Goal: Transaction & Acquisition: Purchase product/service

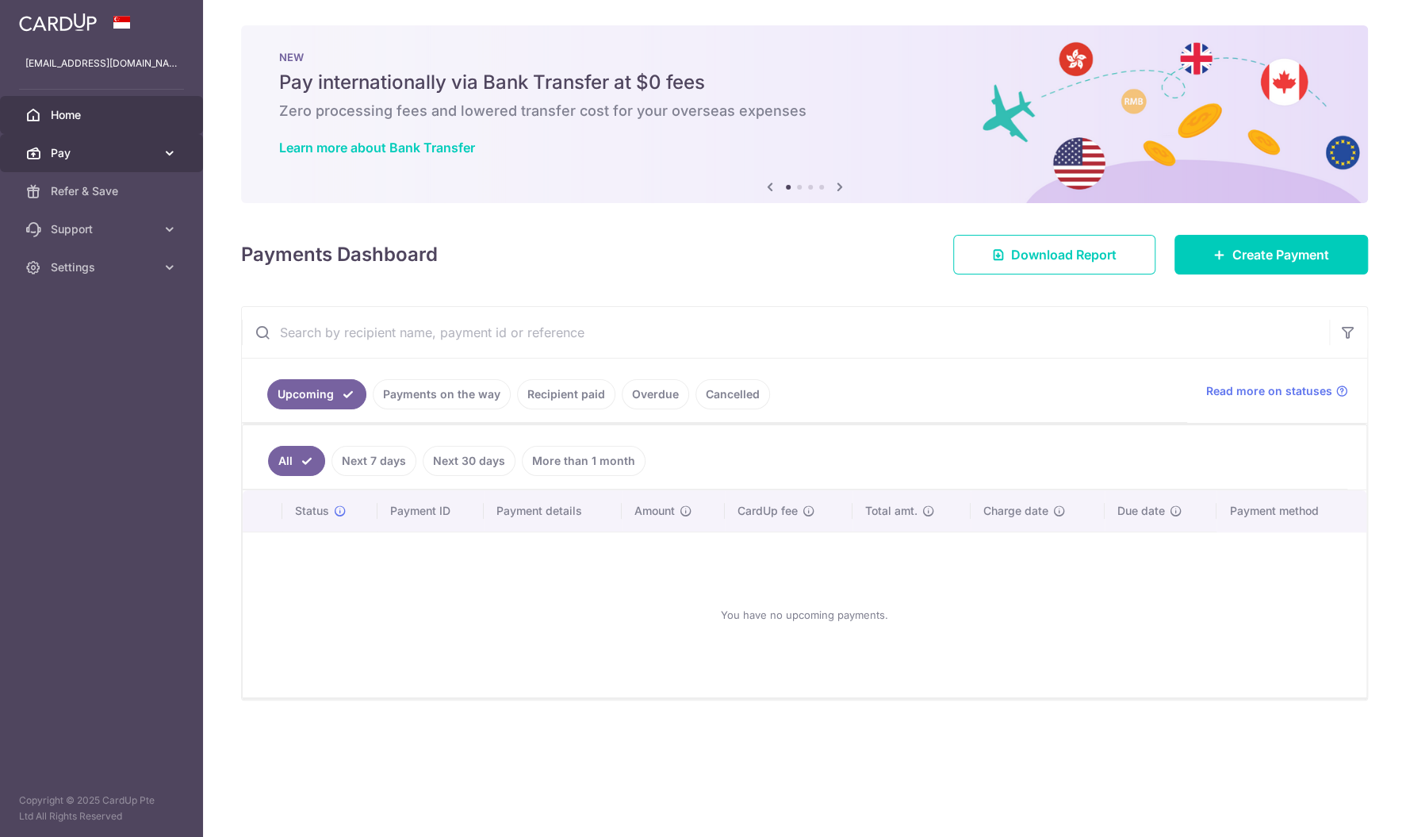
click at [105, 144] on link "Pay" at bounding box center [101, 153] width 203 height 38
click at [82, 191] on span "Payments" at bounding box center [103, 191] width 105 height 16
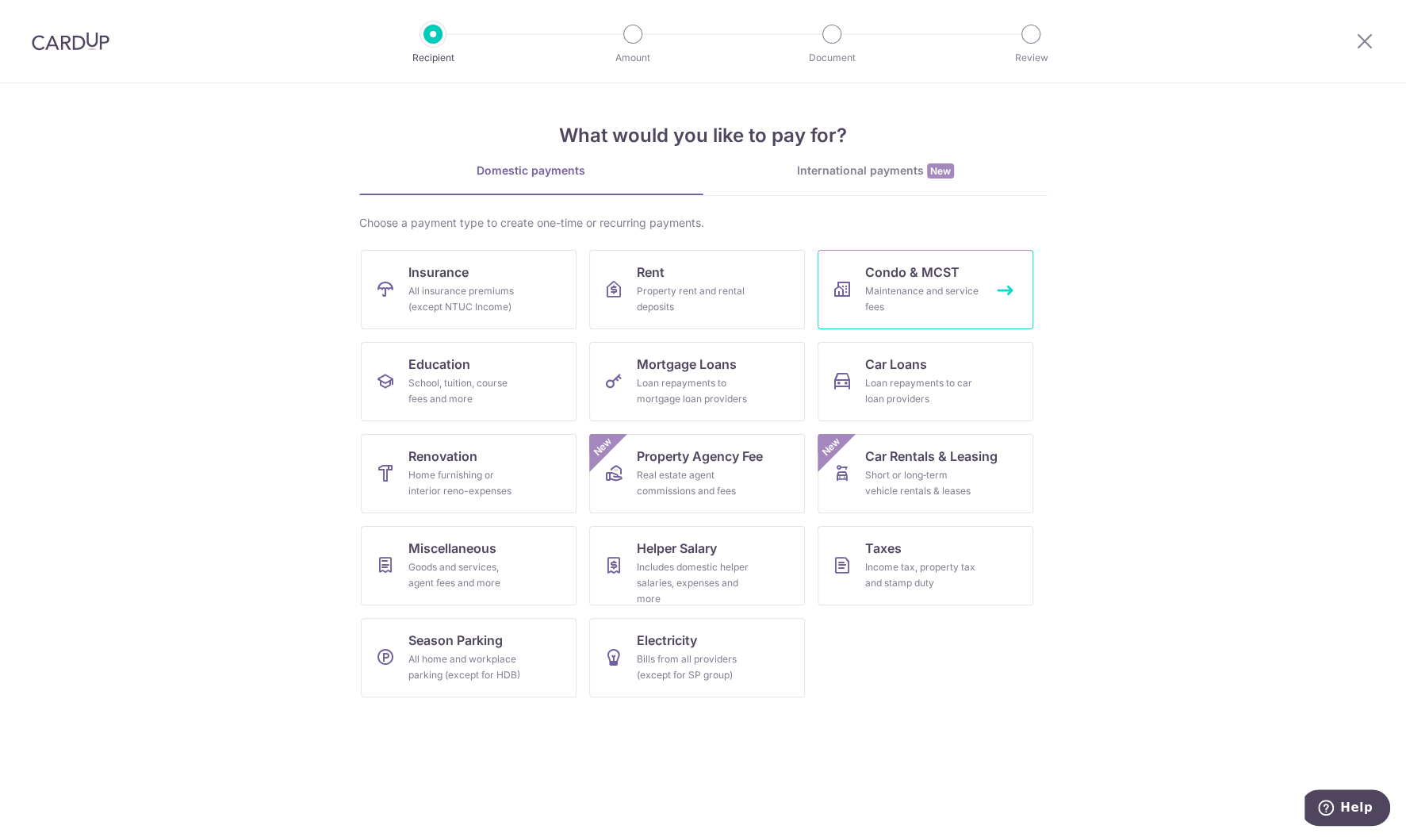
click at [907, 295] on div "Maintenance and service fees" at bounding box center [922, 299] width 114 height 32
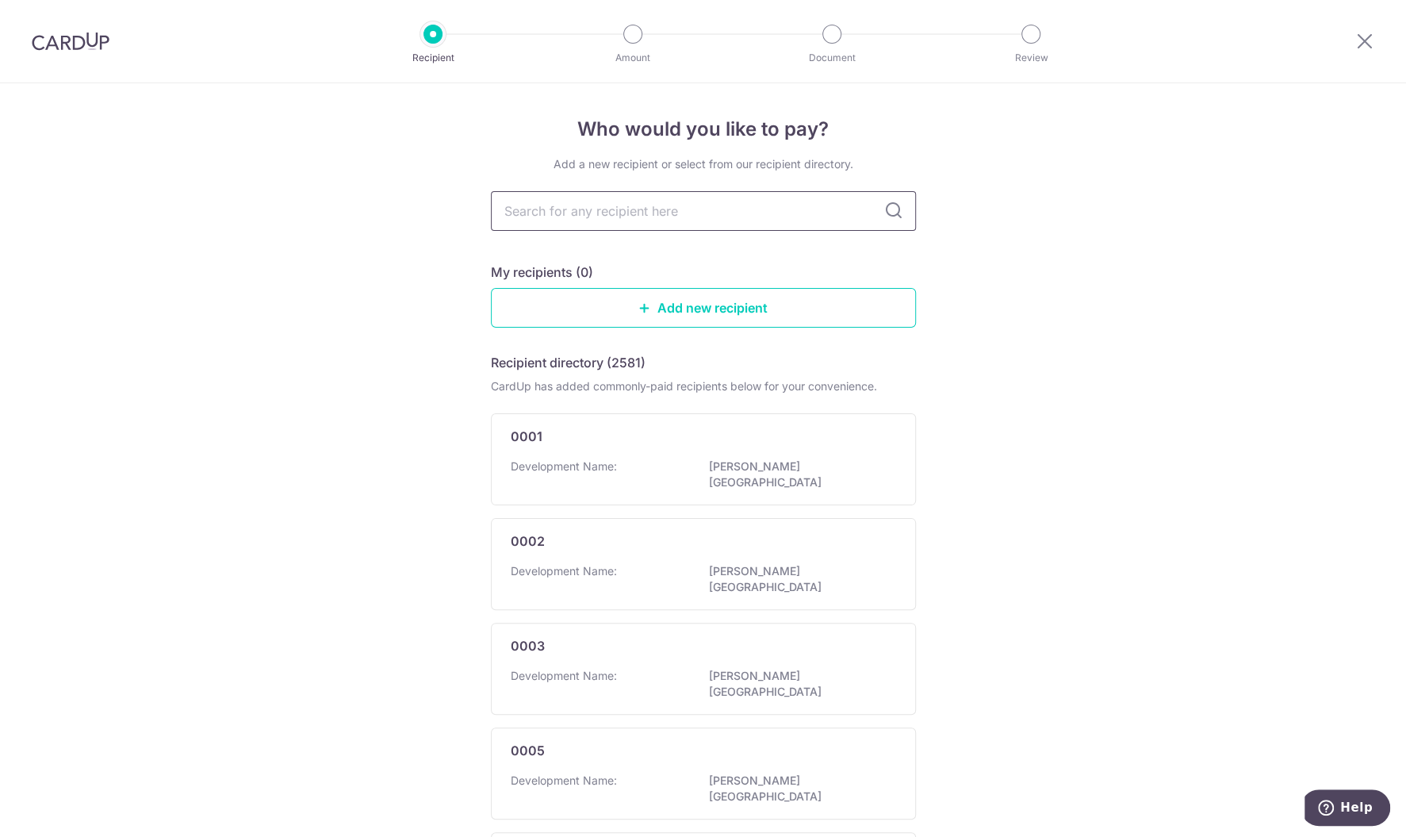
click at [623, 211] on input "text" at bounding box center [703, 211] width 425 height 40
type input "m"
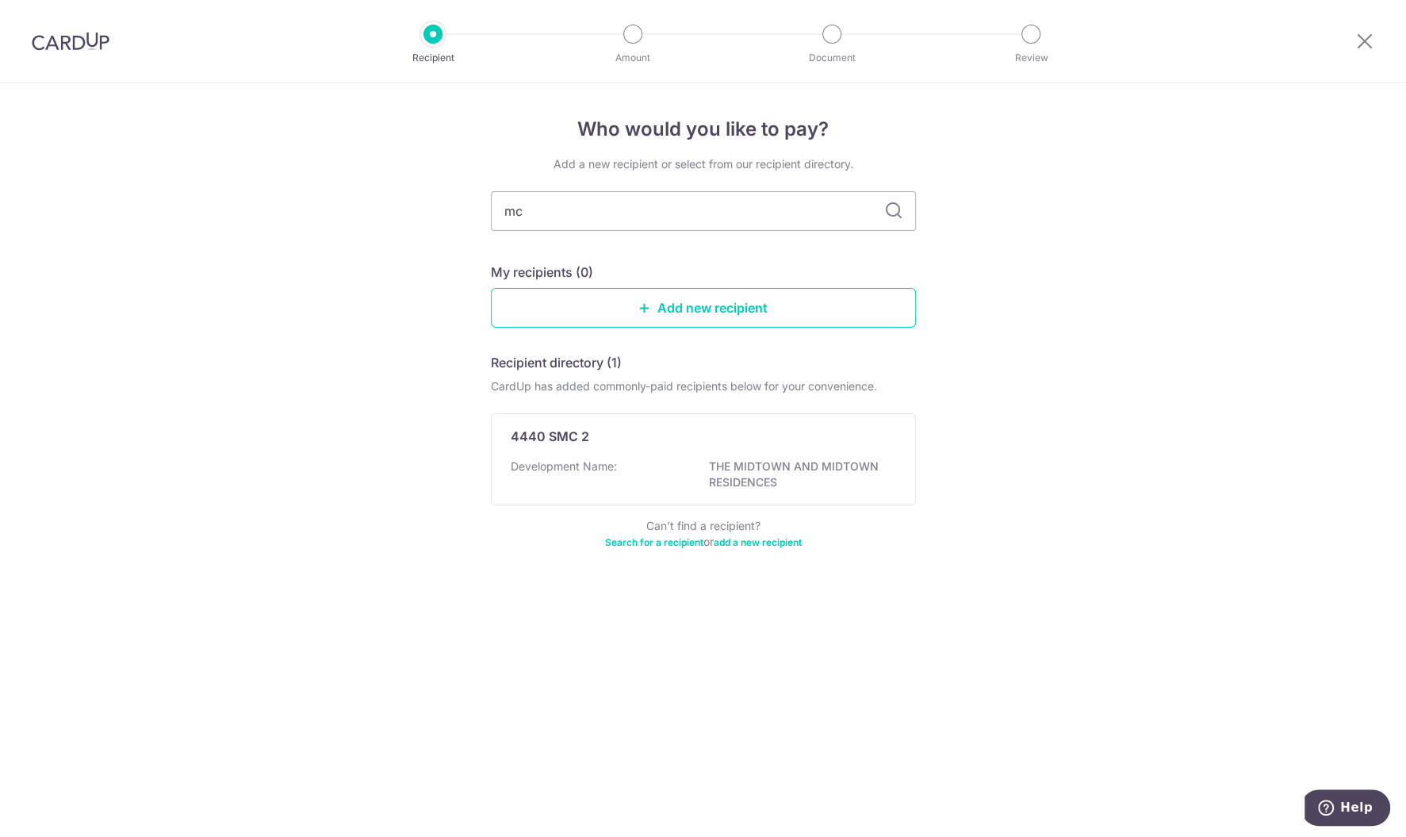
type input "mcs"
type input "mc"
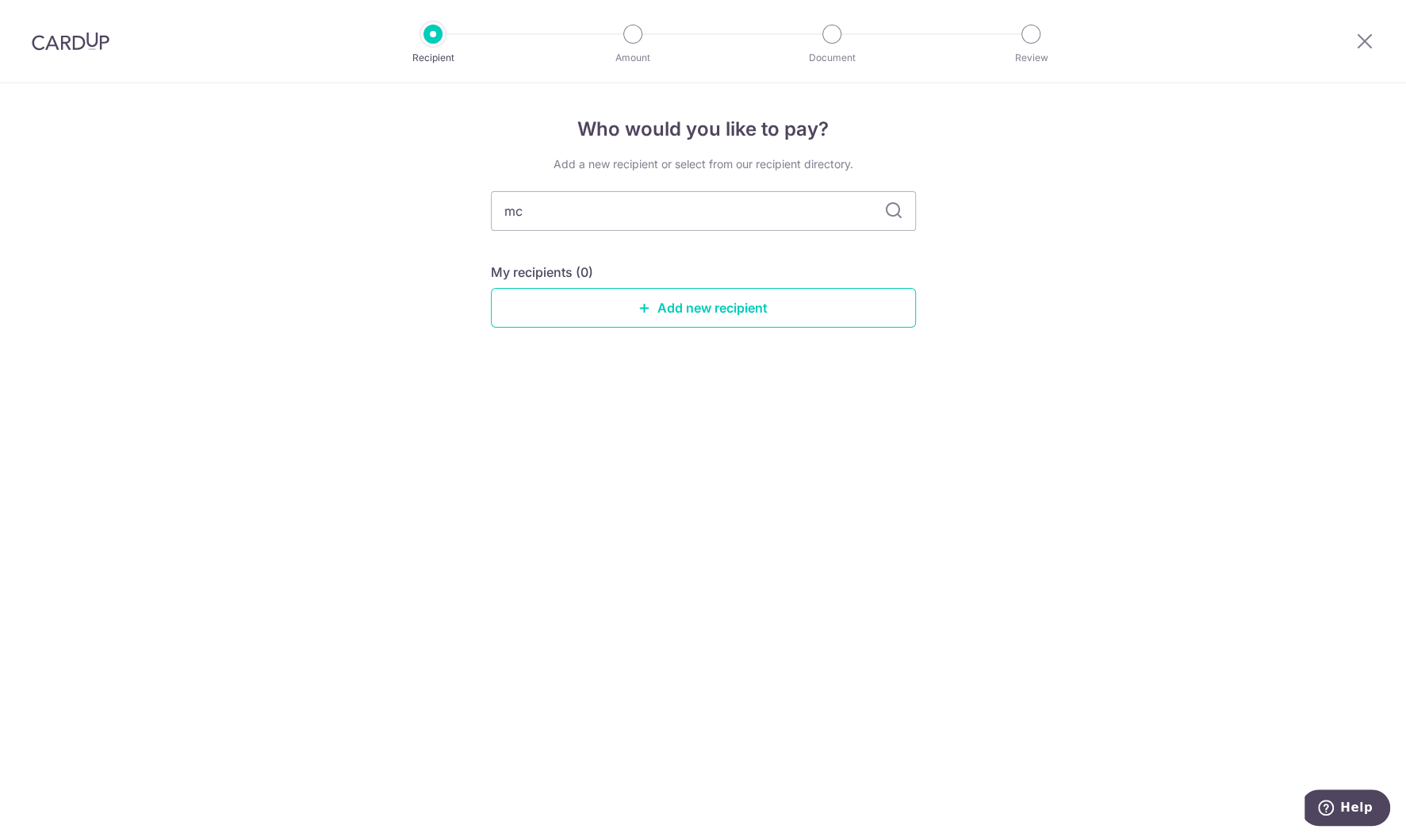
type input "m"
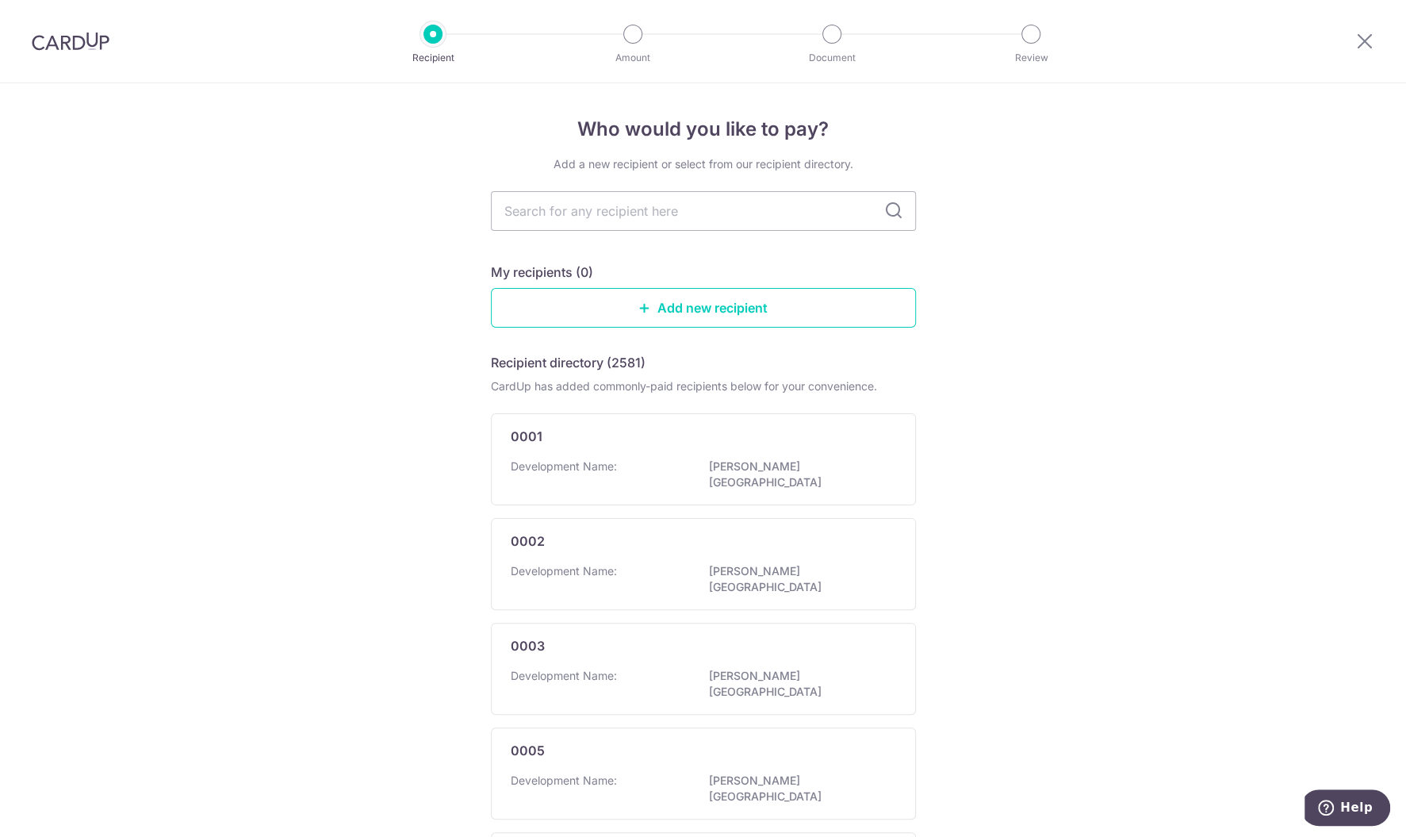
click at [1193, 232] on div "Who would you like to pay? Add a new recipient or select from our recipient dir…" at bounding box center [703, 842] width 1406 height 1519
click at [561, 212] on input "text" at bounding box center [703, 211] width 425 height 40
type input "2648"
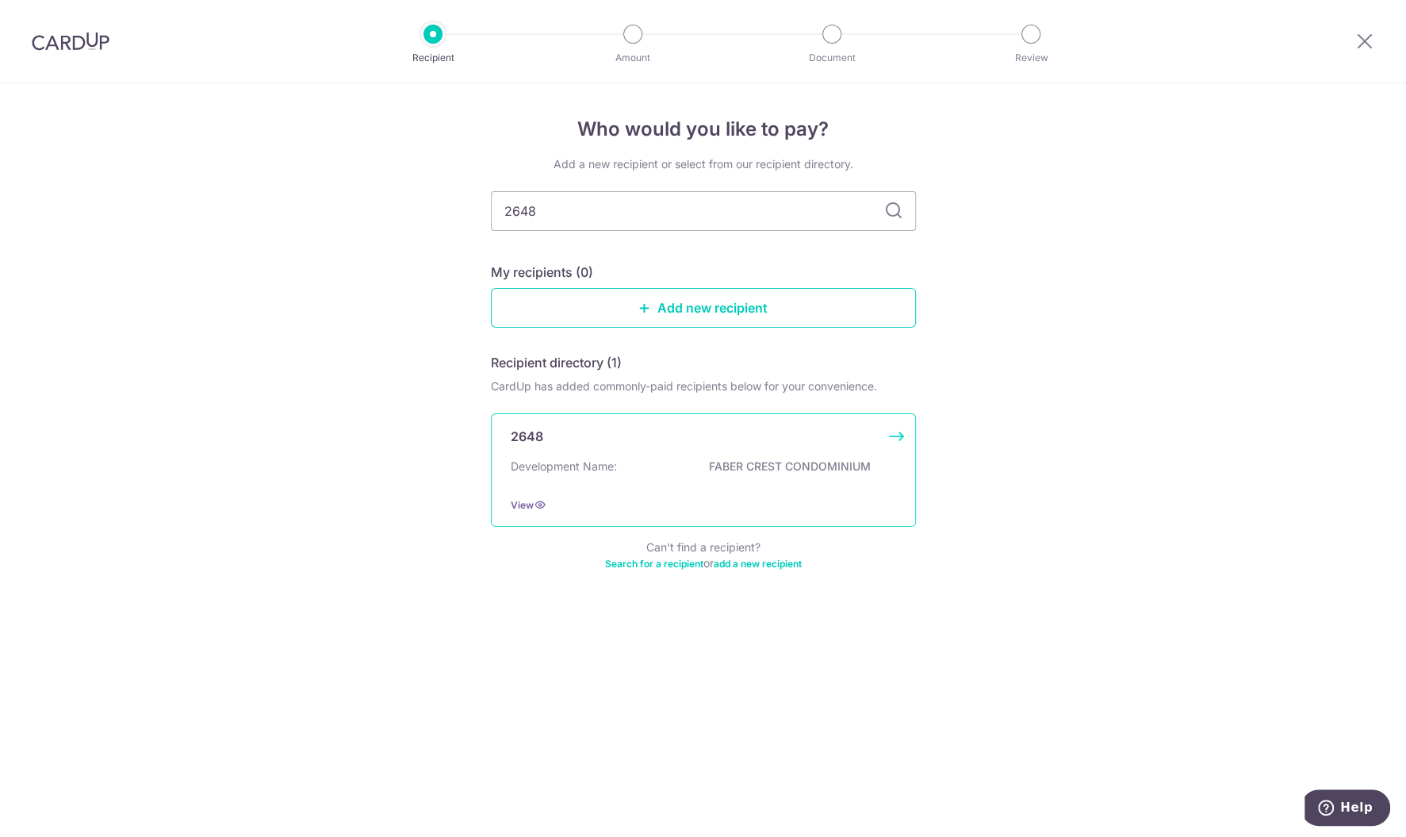
click at [668, 454] on div "2648 Development Name: FABER CREST CONDOMINIUM View" at bounding box center [703, 469] width 425 height 113
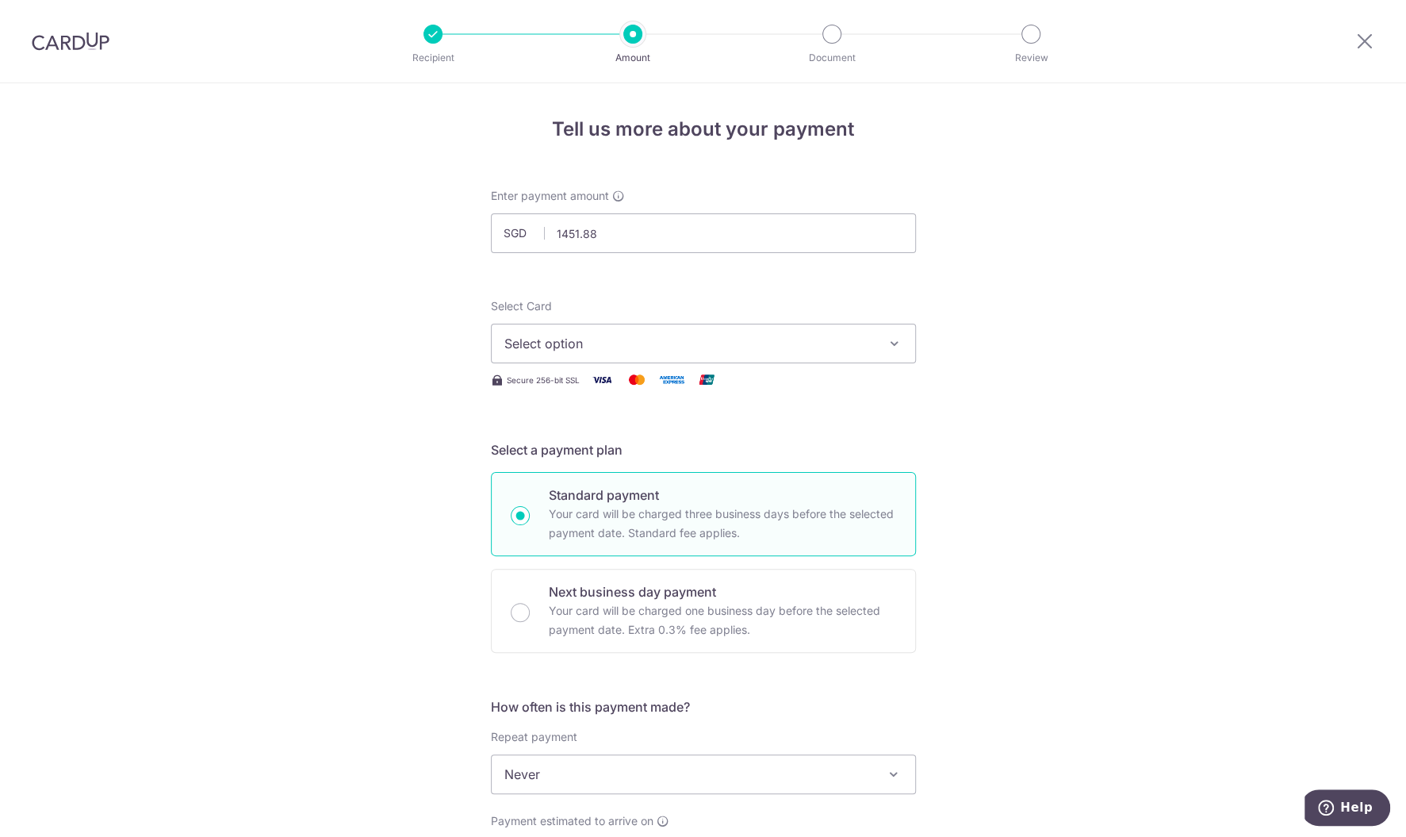
type input "1,451.88"
click at [753, 340] on span "Select option" at bounding box center [689, 343] width 370 height 19
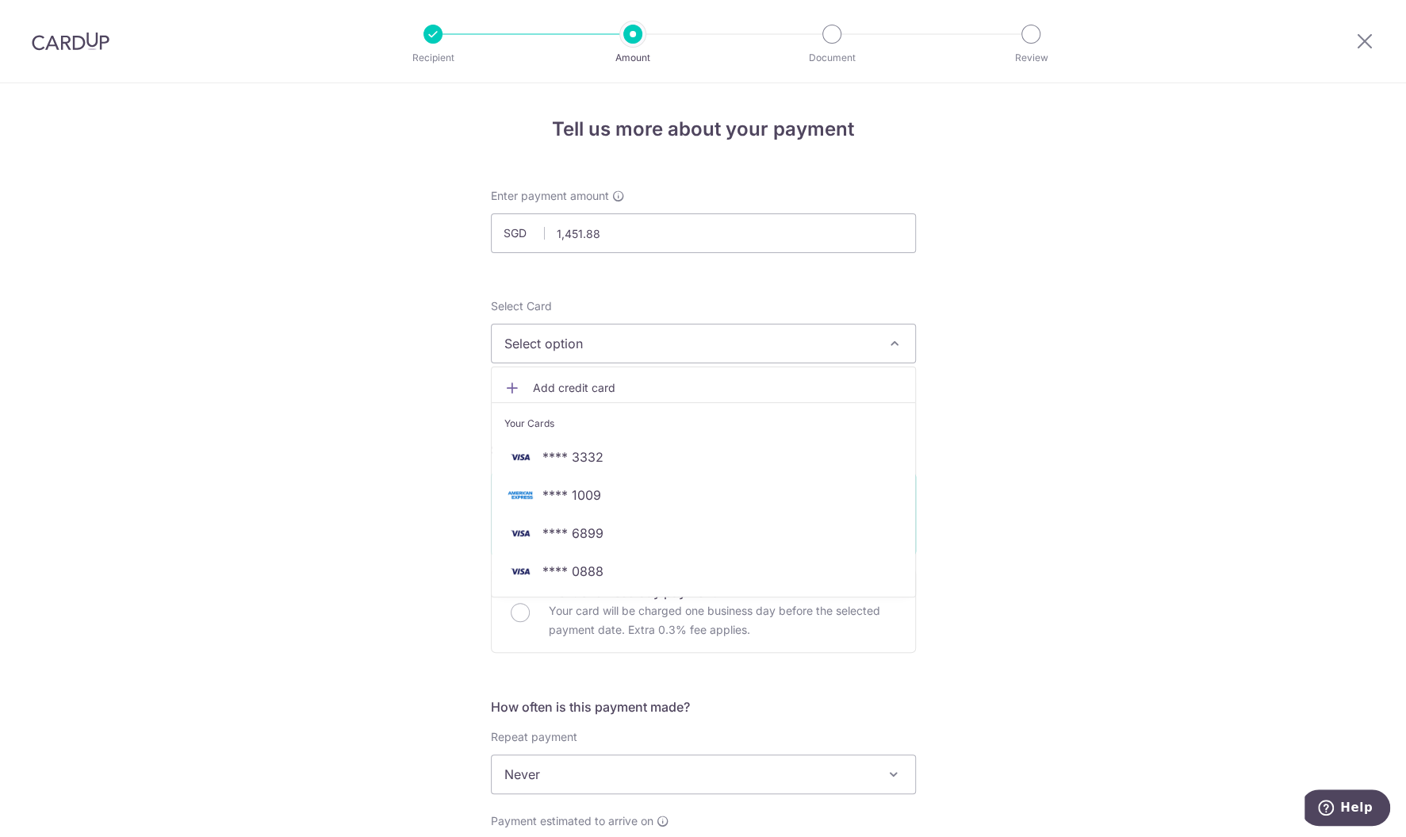
click at [1013, 308] on div "Tell us more about your payment Enter payment amount SGD 1,451.88 1451.88 Selec…" at bounding box center [703, 800] width 1406 height 1434
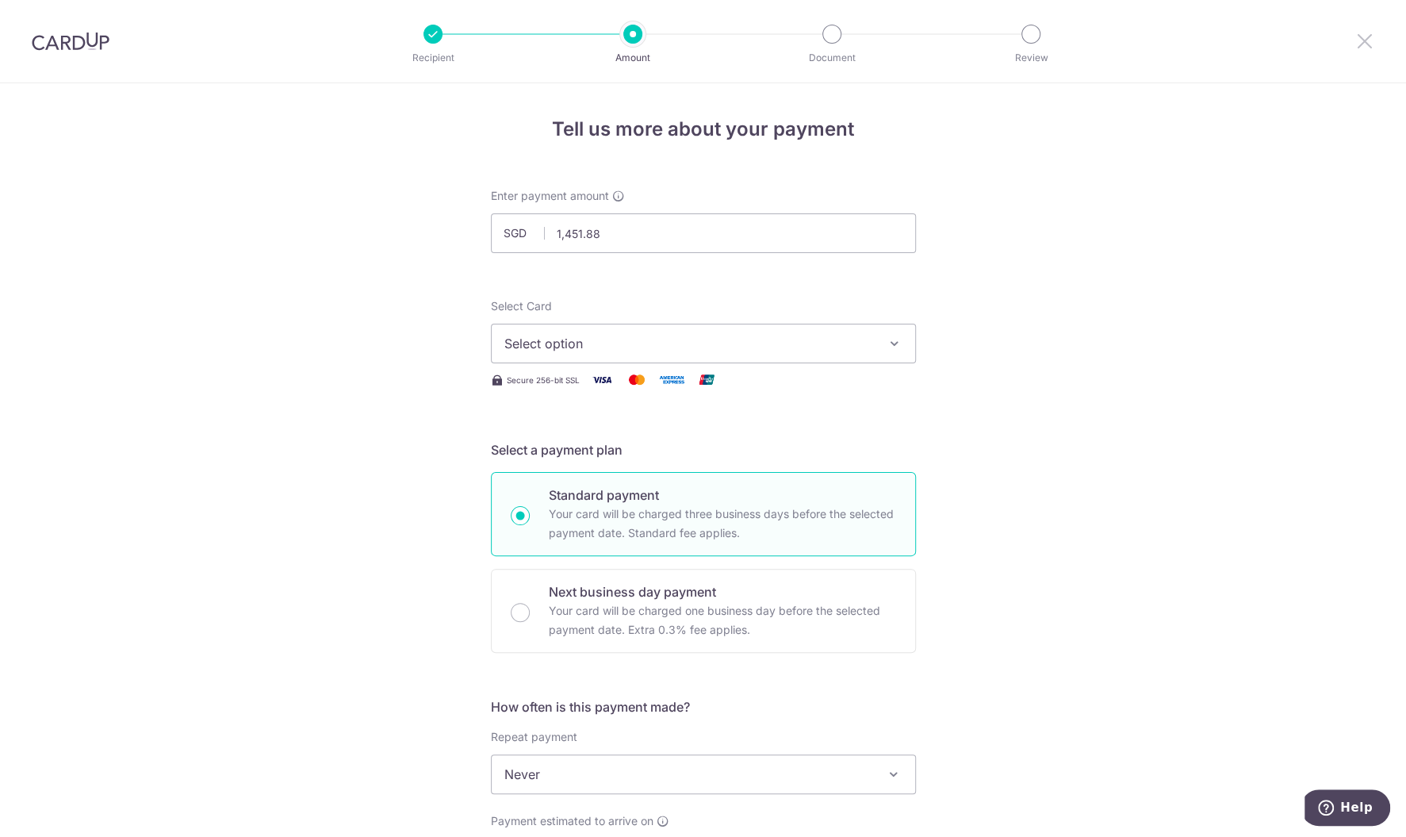
click at [1358, 39] on icon at bounding box center [1364, 41] width 19 height 20
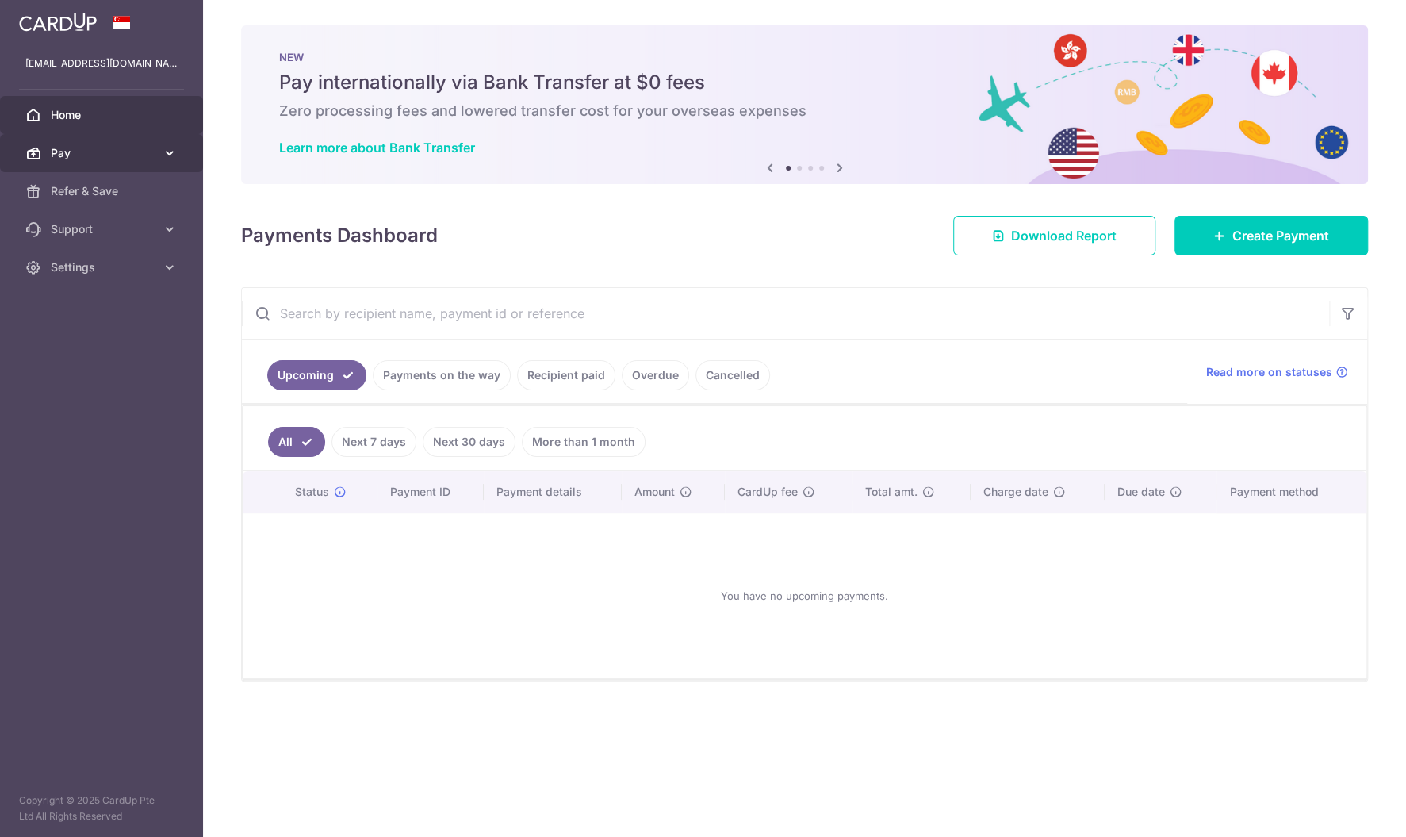
click at [151, 158] on span "Pay" at bounding box center [103, 153] width 105 height 16
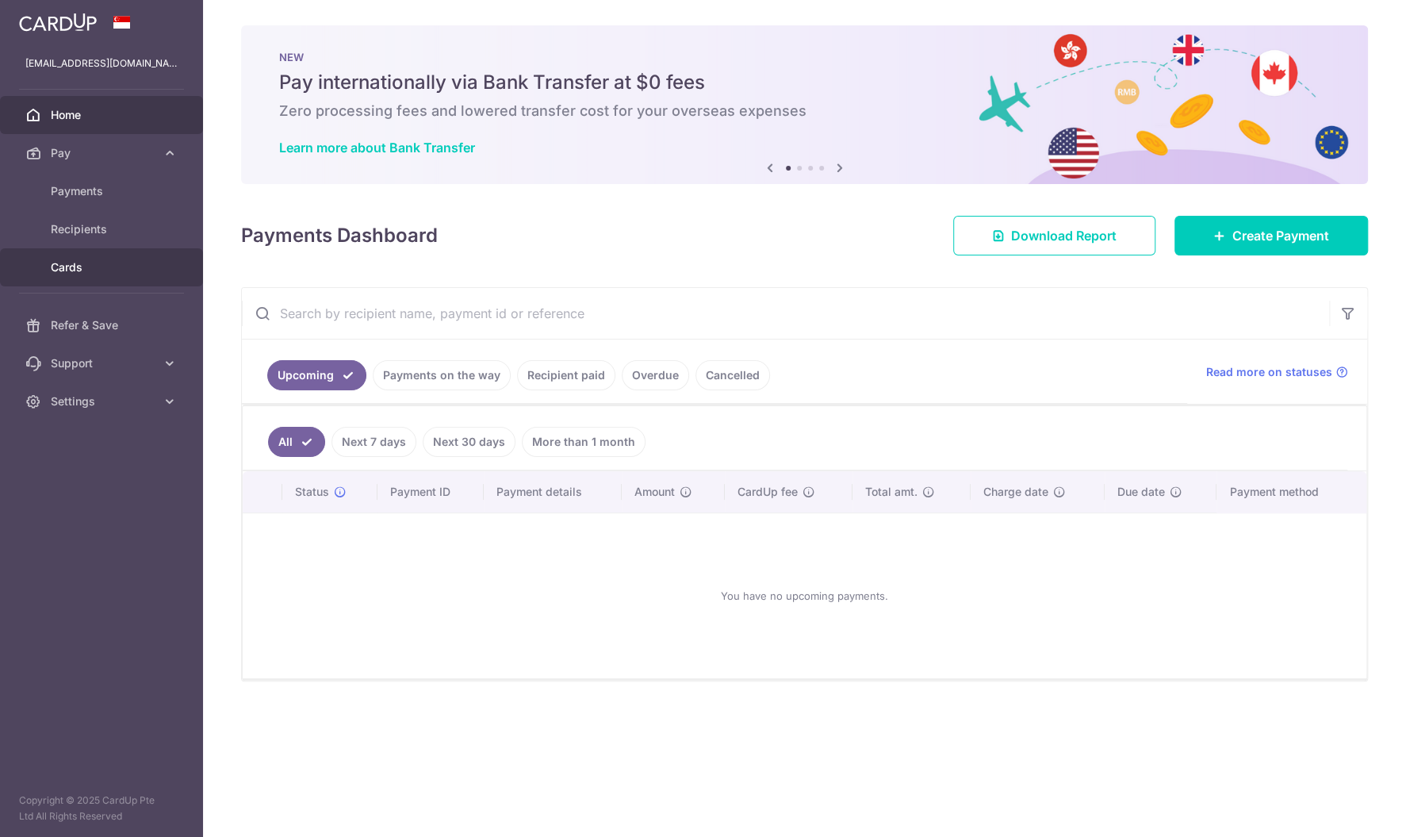
click at [95, 266] on span "Cards" at bounding box center [103, 267] width 105 height 16
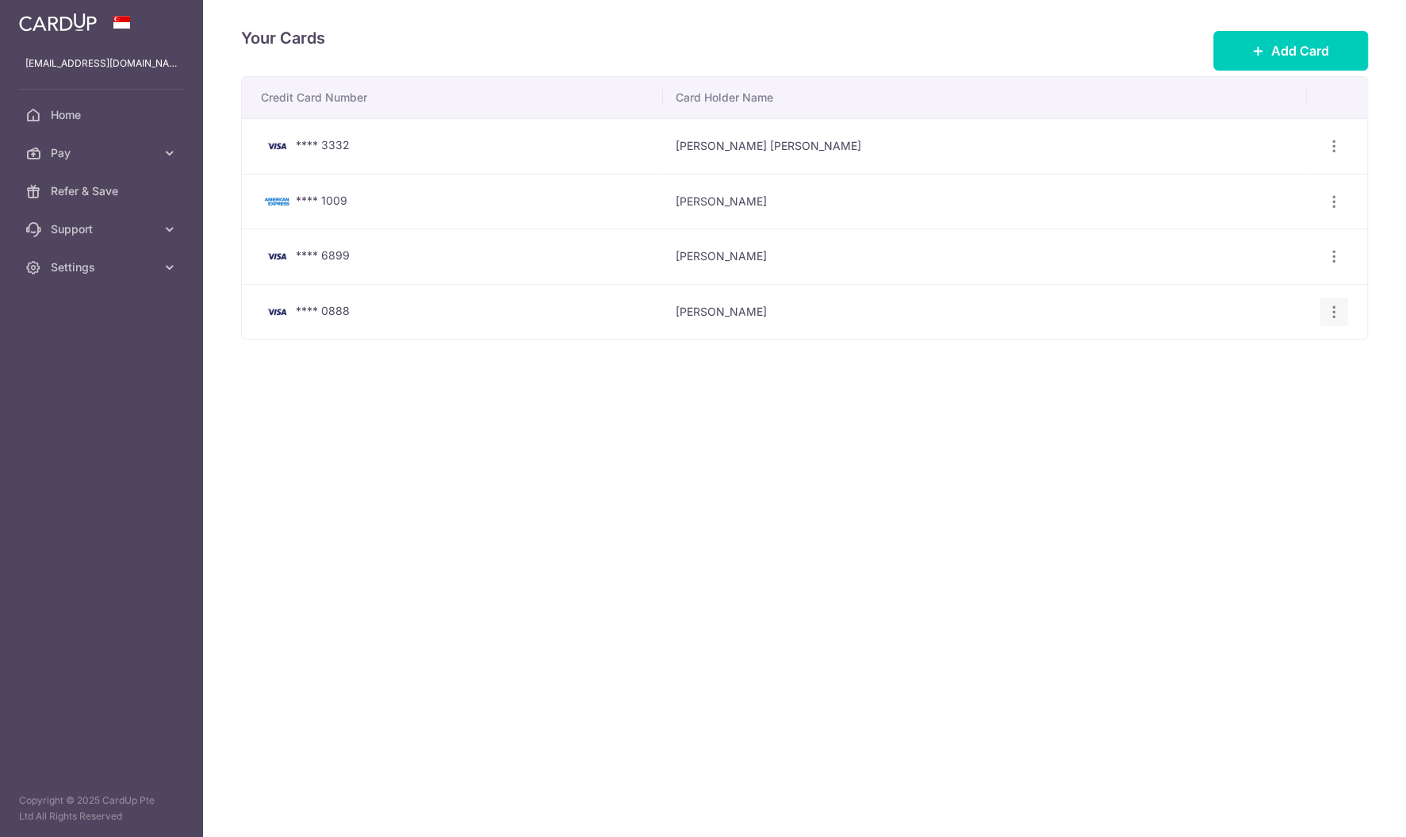
click at [1337, 307] on icon "button" at bounding box center [1334, 312] width 17 height 17
click at [1236, 390] on span "Delete" at bounding box center [1281, 393] width 108 height 19
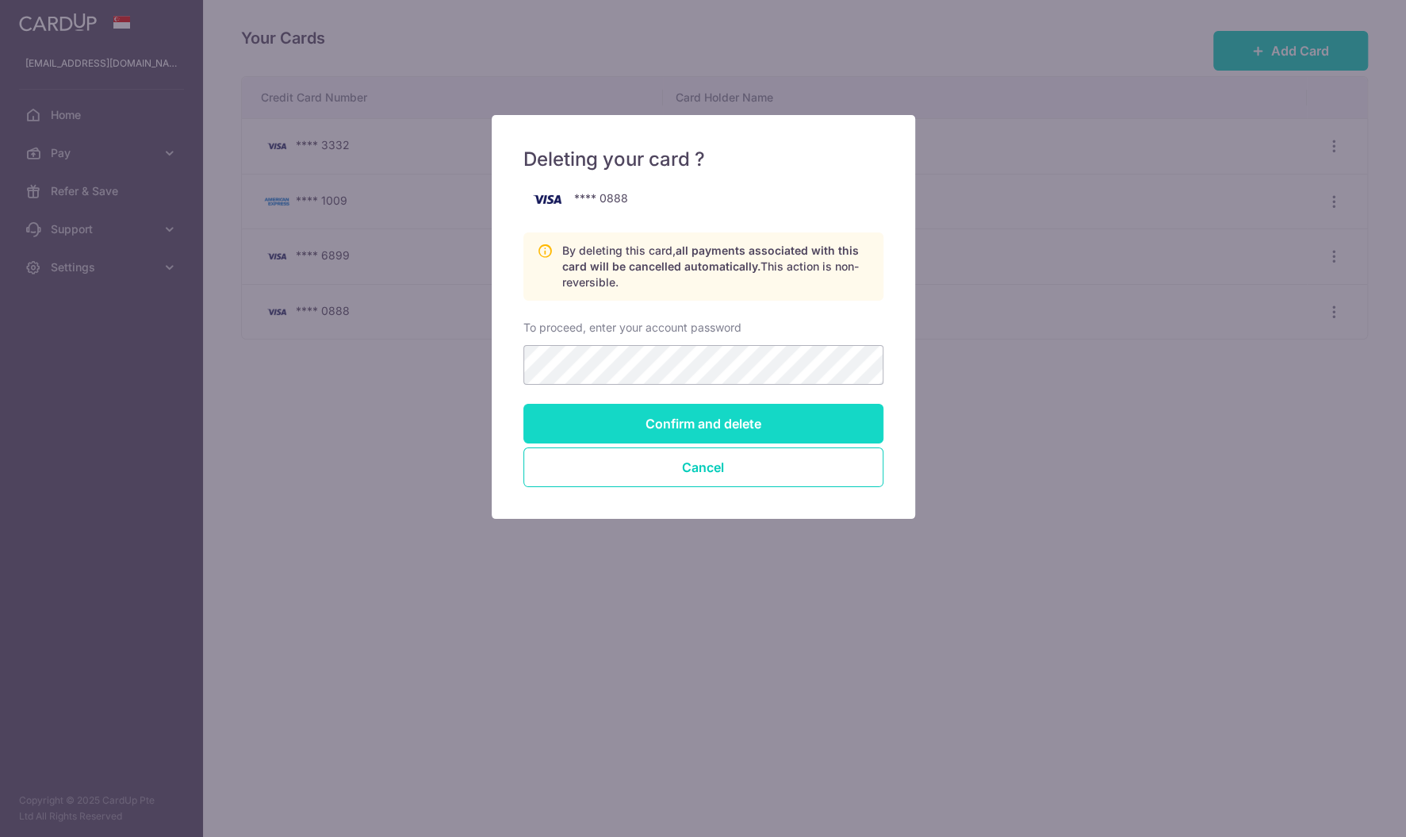
click at [718, 421] on input "Confirm and delete" at bounding box center [703, 424] width 360 height 40
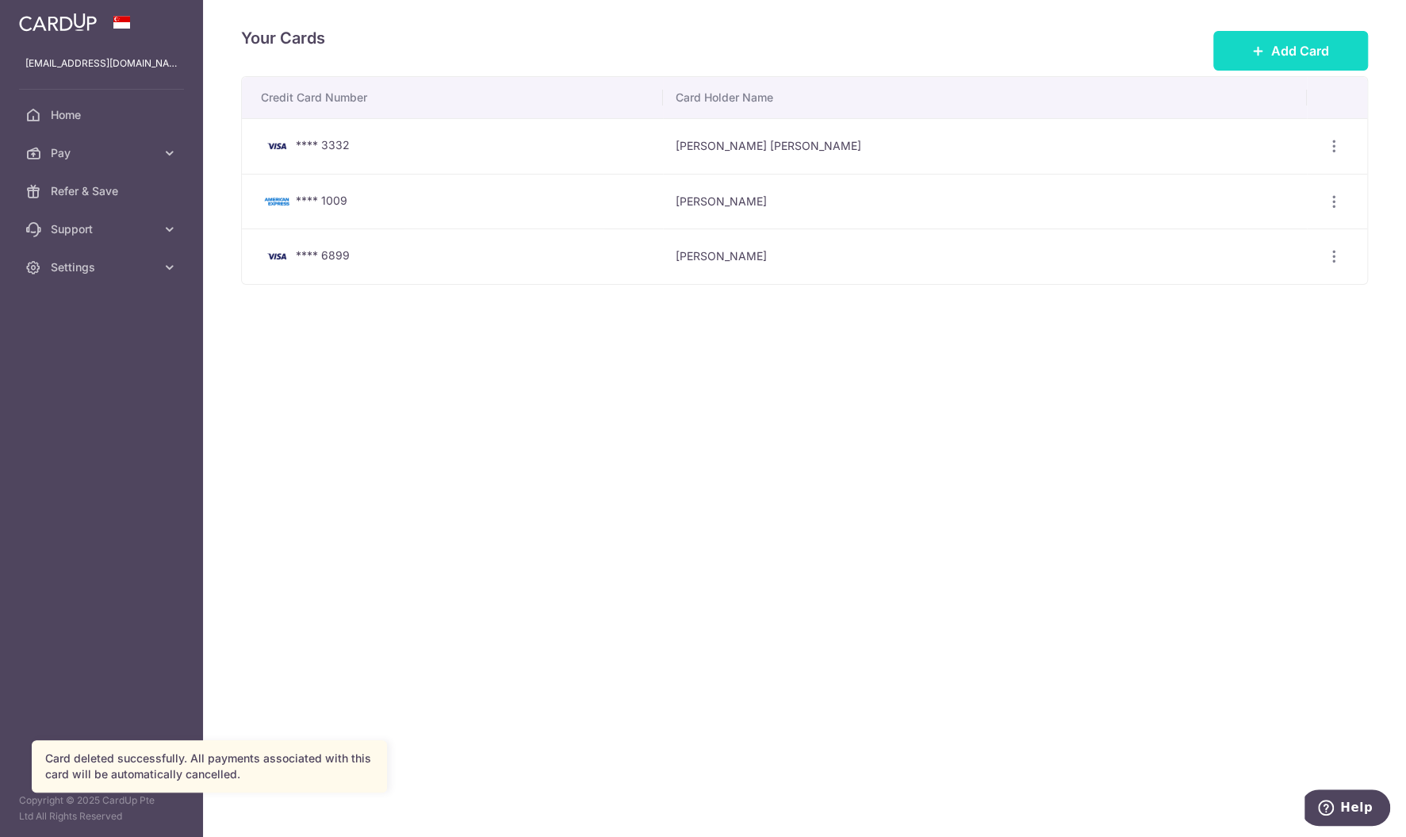
click at [1287, 44] on span "Add Card" at bounding box center [1300, 50] width 58 height 19
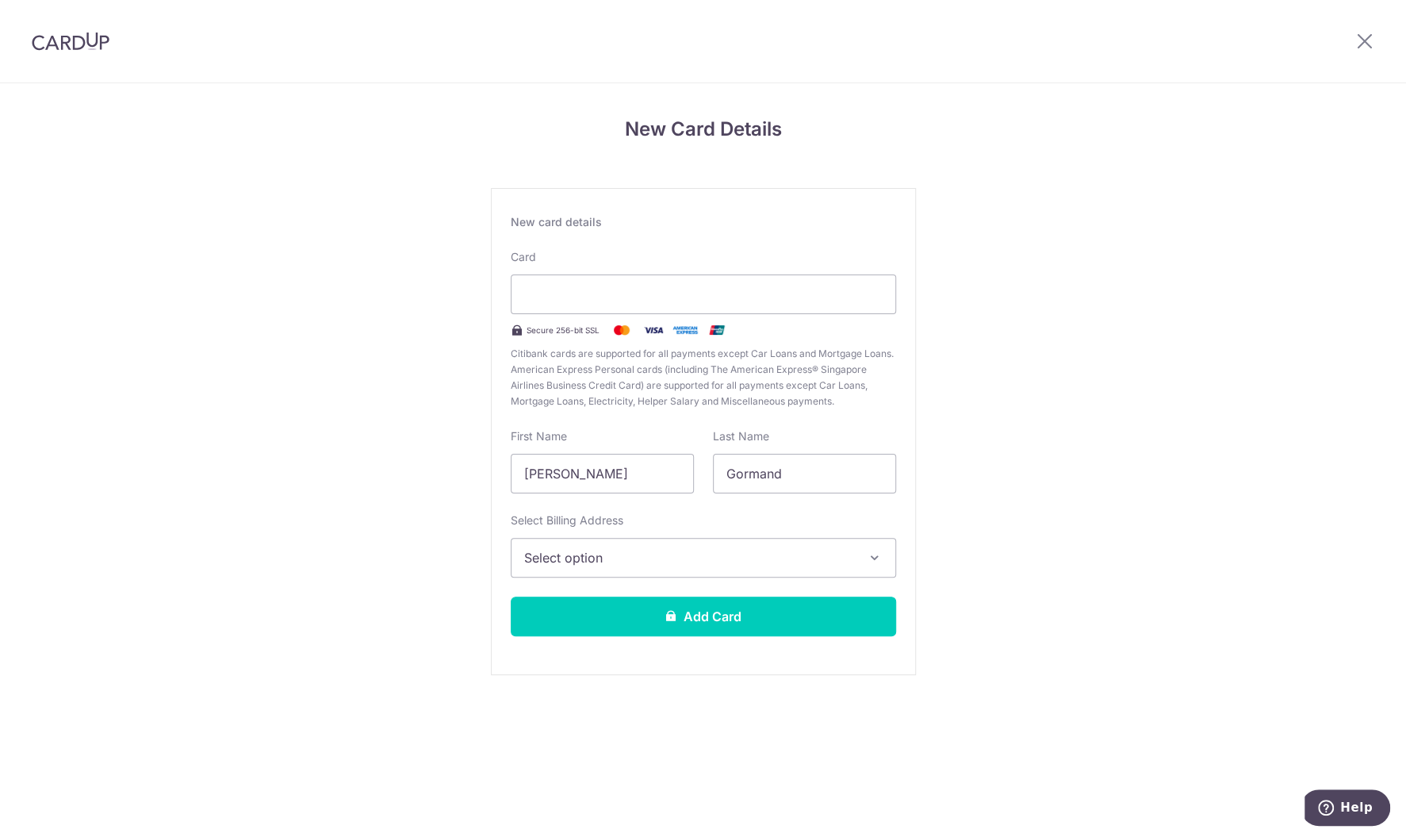
click at [743, 560] on span "Select option" at bounding box center [689, 557] width 330 height 19
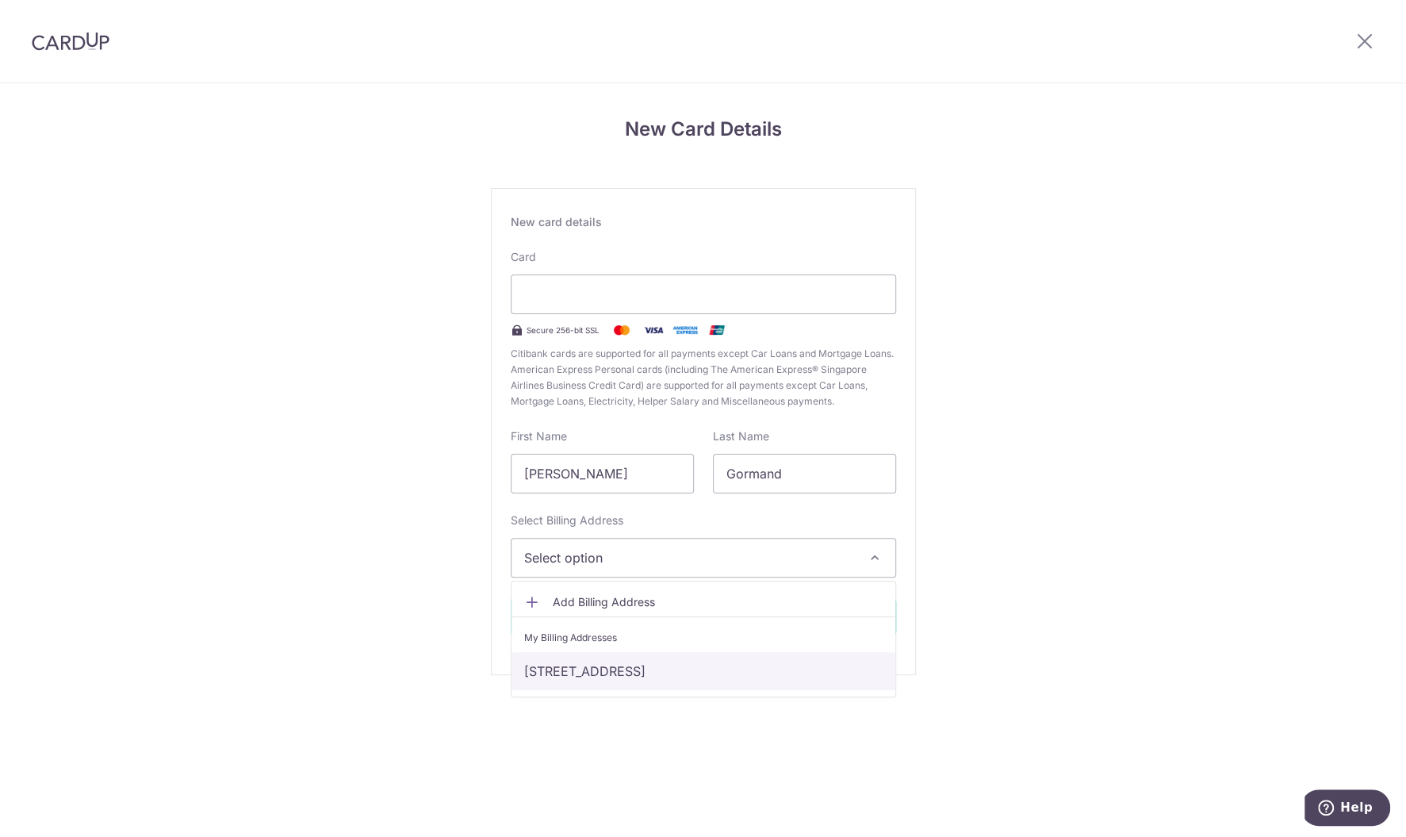
click at [673, 674] on link "50 E Faber Heights, 01-27, Singapore, Singapore, Singapore-129199" at bounding box center [703, 671] width 384 height 38
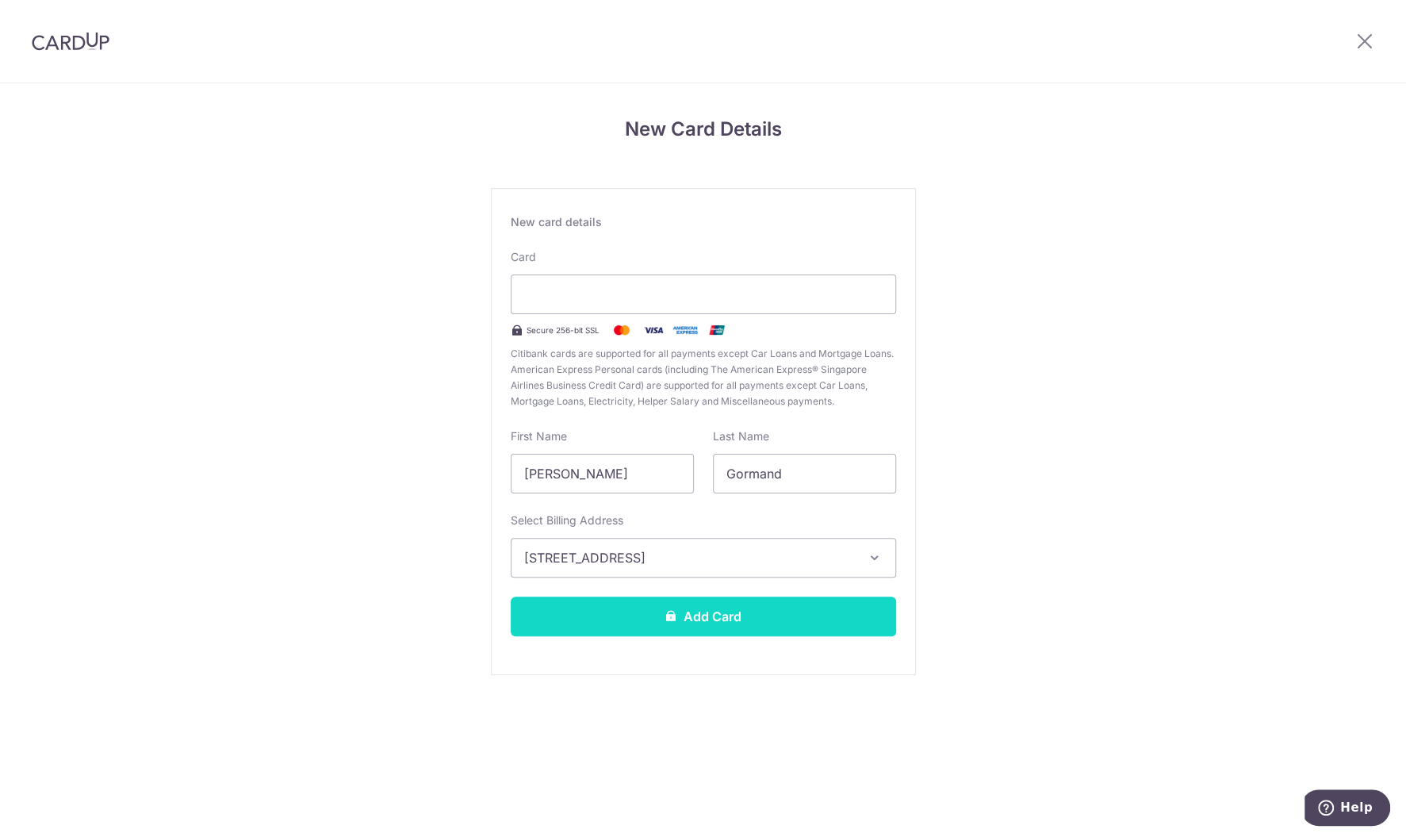
click at [692, 615] on button "Add Card" at bounding box center [703, 616] width 385 height 40
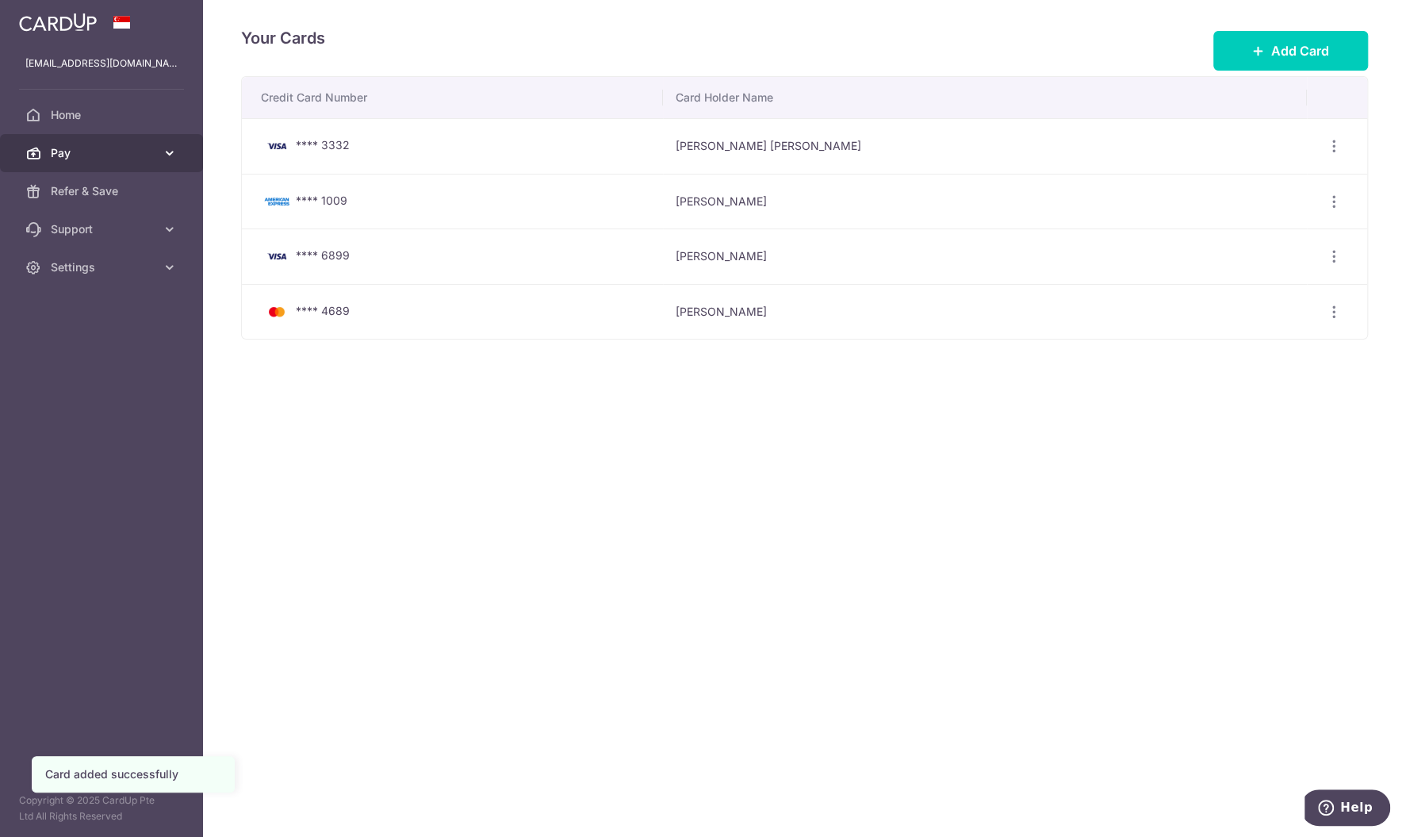
click at [128, 152] on span "Pay" at bounding box center [103, 153] width 105 height 16
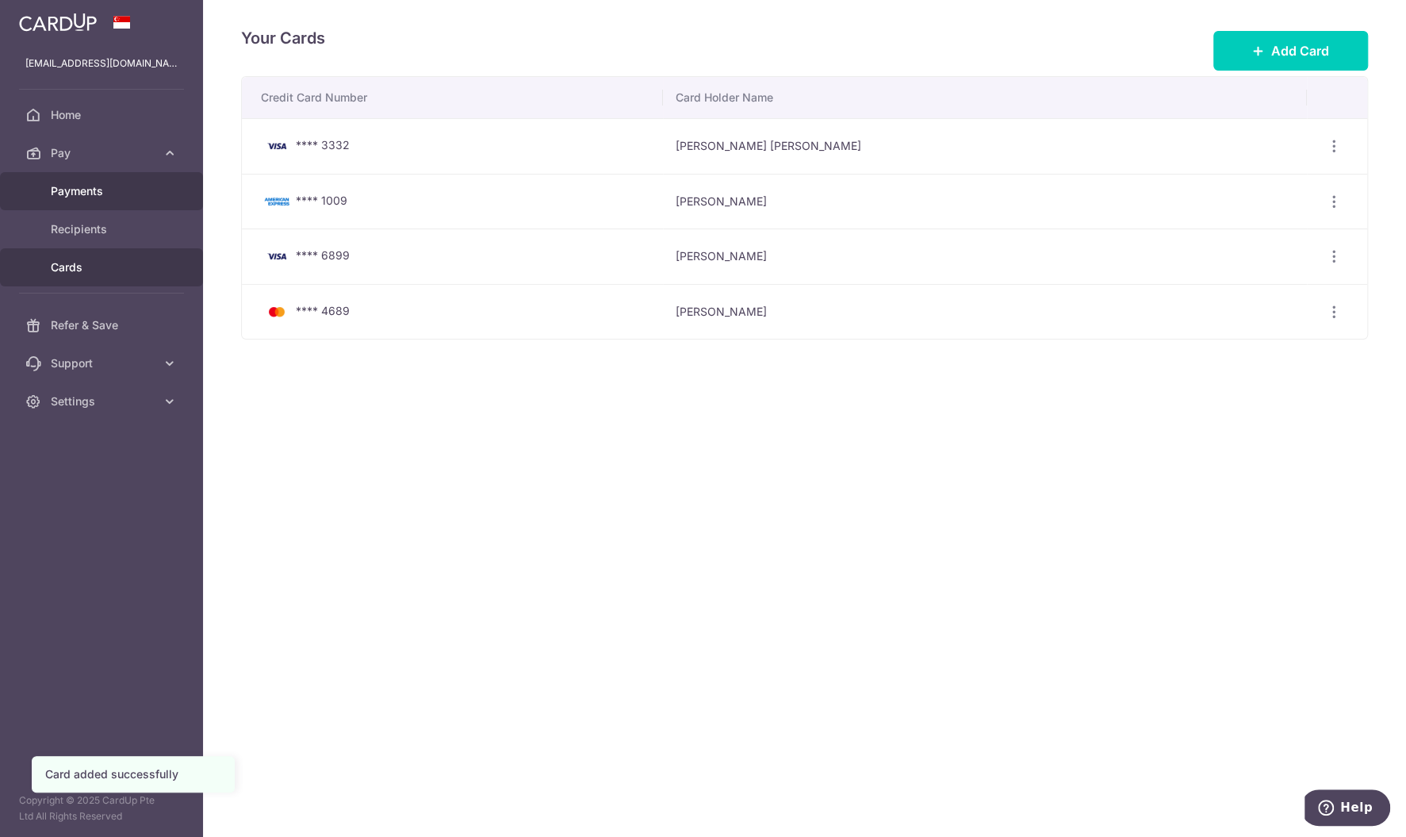
click at [117, 193] on span "Payments" at bounding box center [103, 191] width 105 height 16
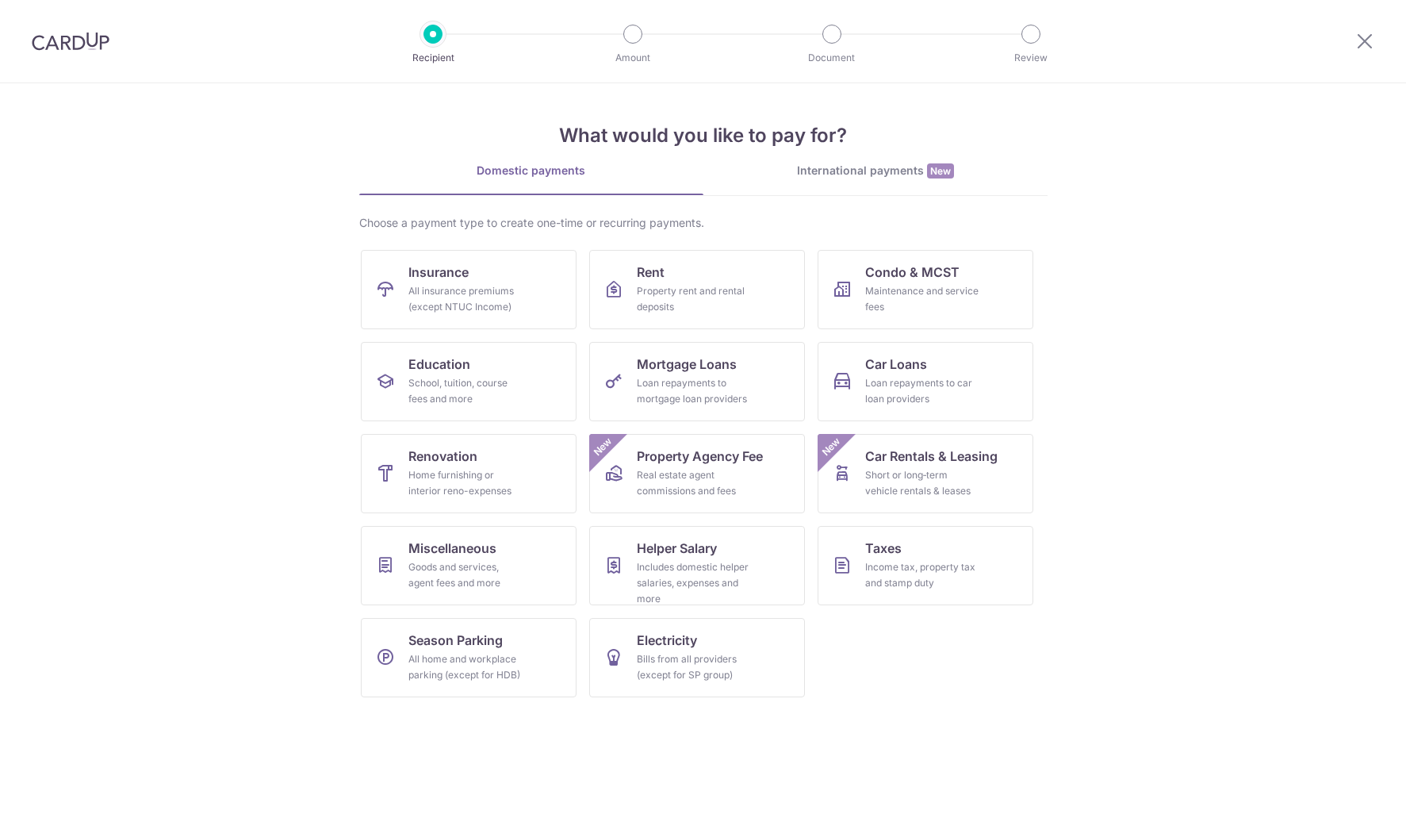
click at [929, 278] on span "Condo & MCST" at bounding box center [912, 271] width 94 height 19
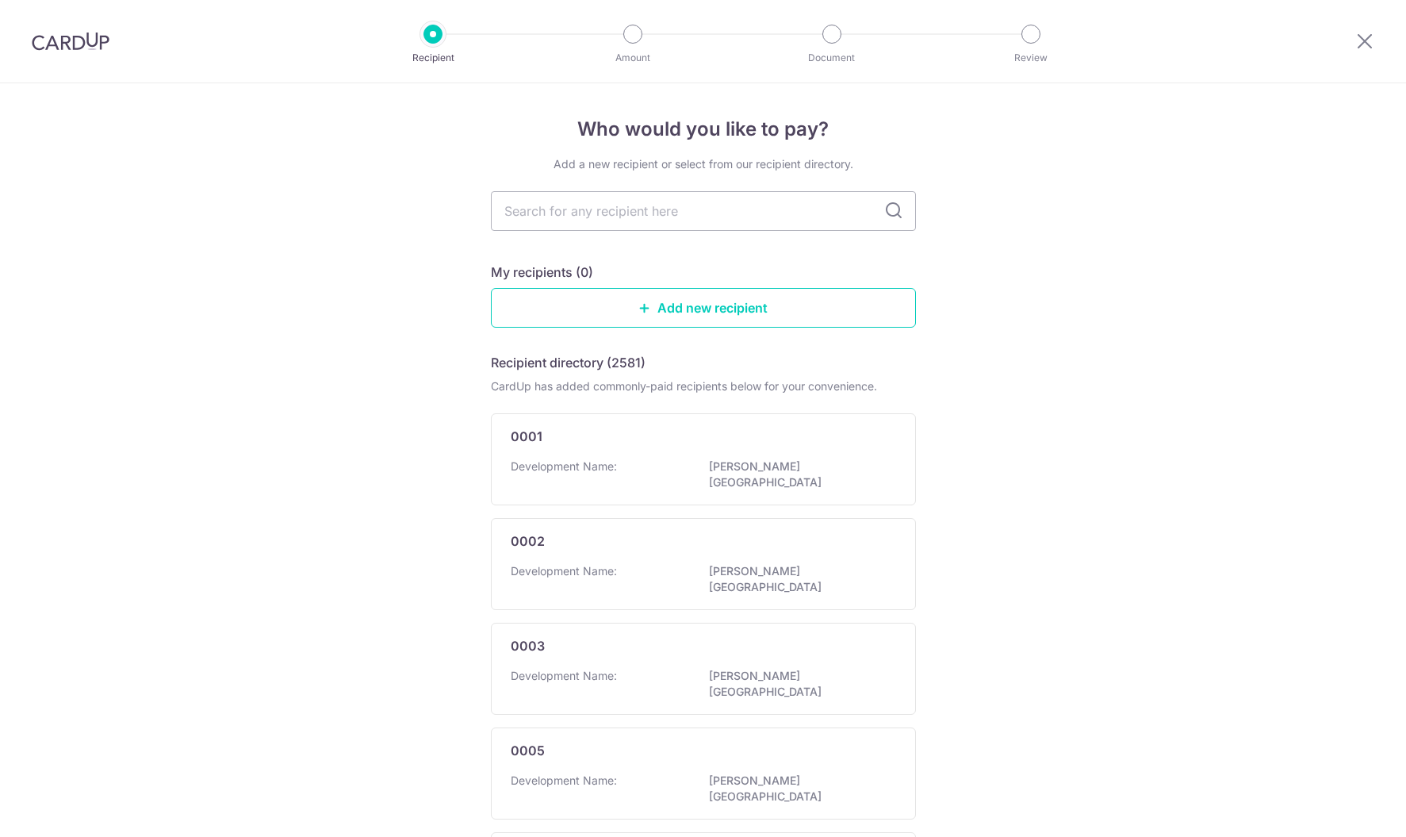
click at [722, 220] on input "text" at bounding box center [703, 211] width 425 height 40
type input "2648"
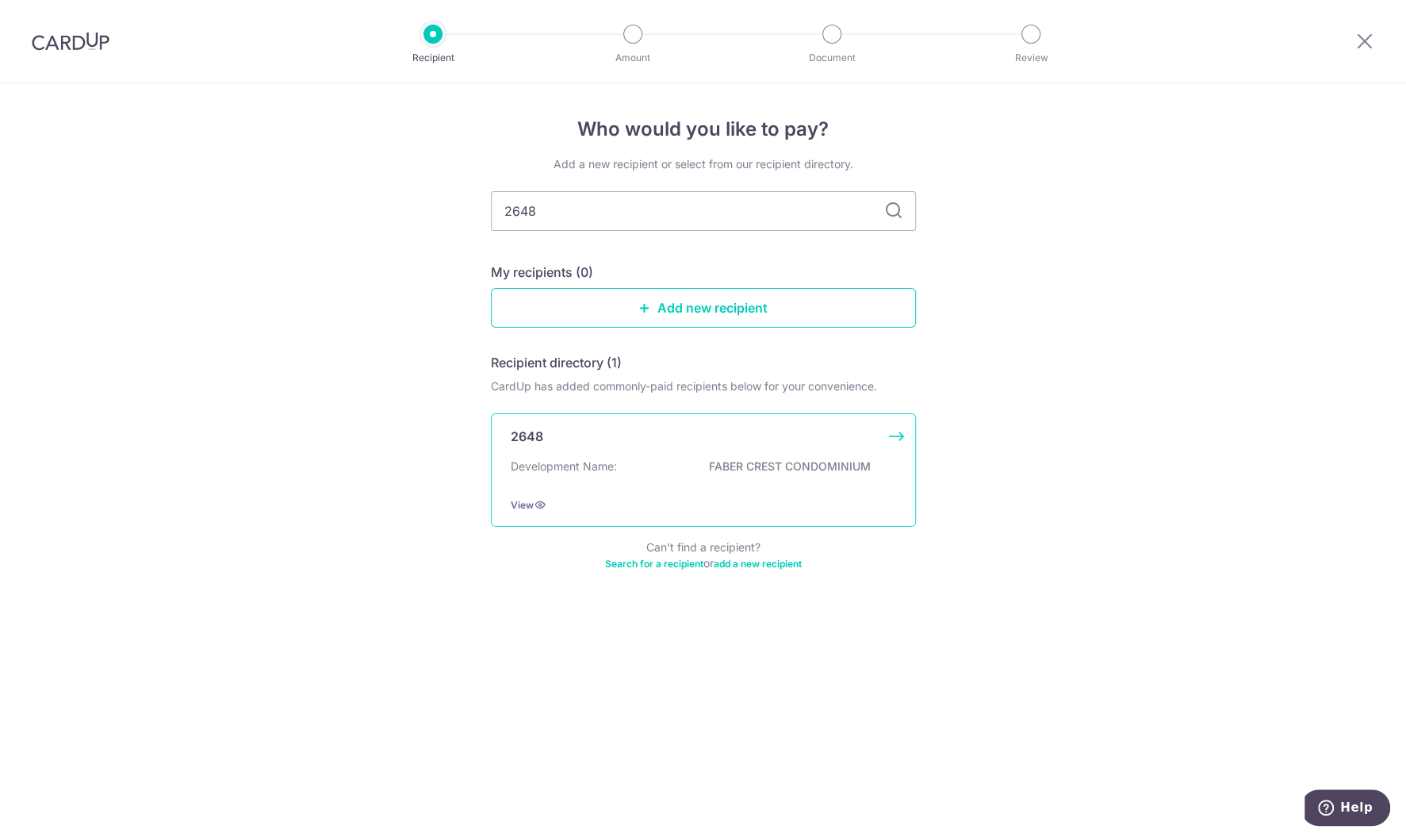
click at [667, 458] on div "Development Name: FABER CREST CONDOMINIUM" at bounding box center [703, 470] width 385 height 25
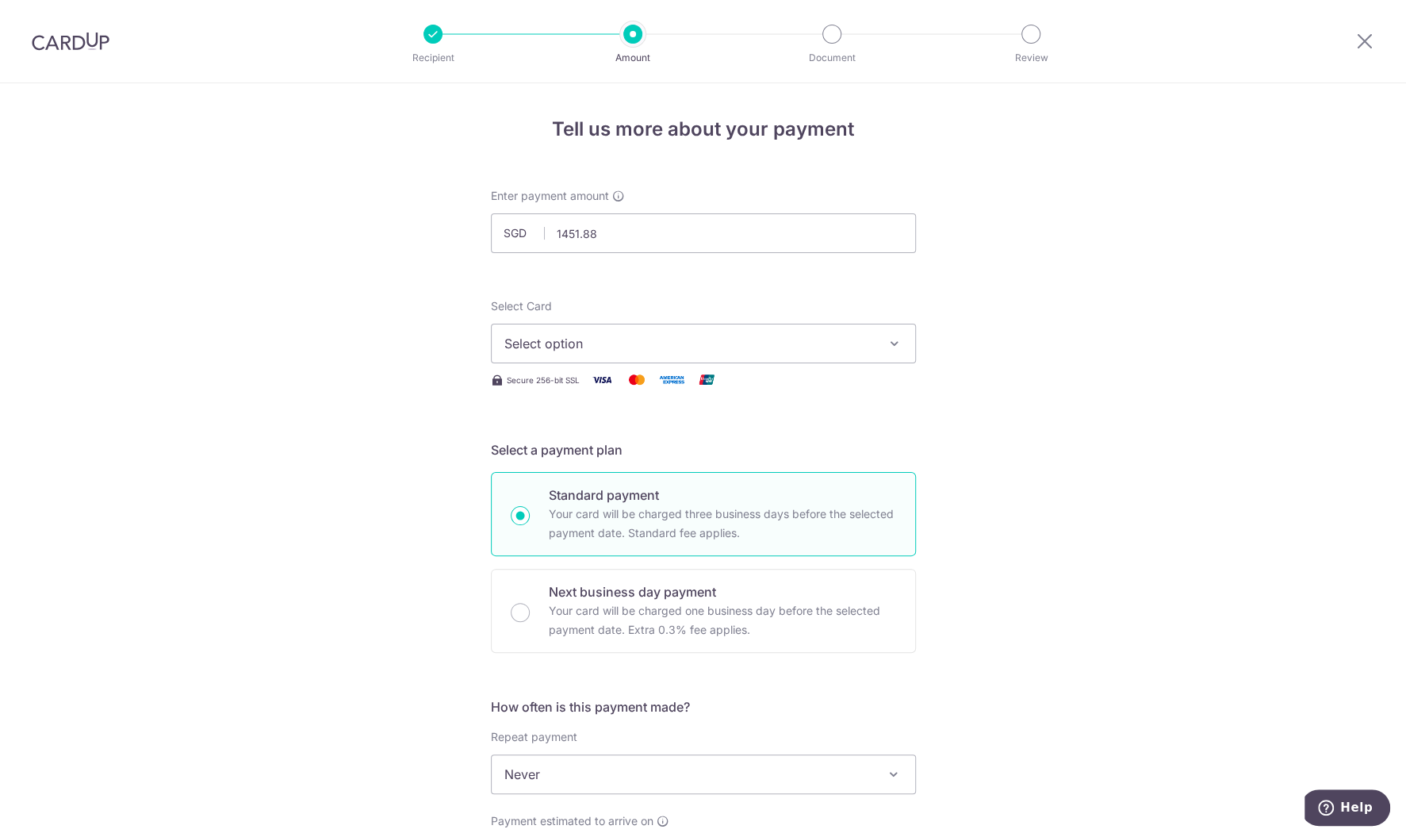
type input "1,451.88"
click at [711, 340] on span "Select option" at bounding box center [689, 343] width 370 height 19
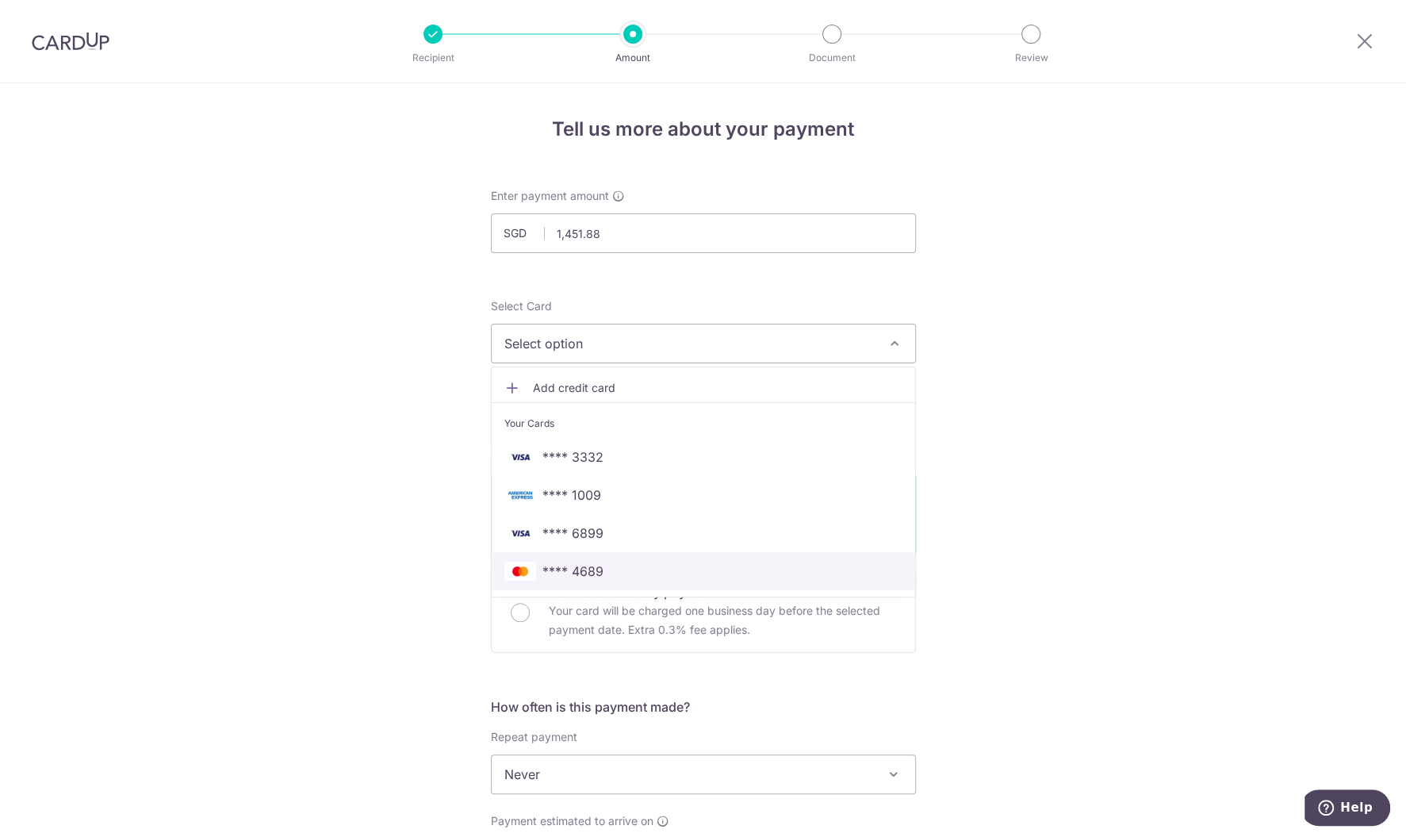
click at [584, 569] on span "**** 4689" at bounding box center [572, 570] width 61 height 19
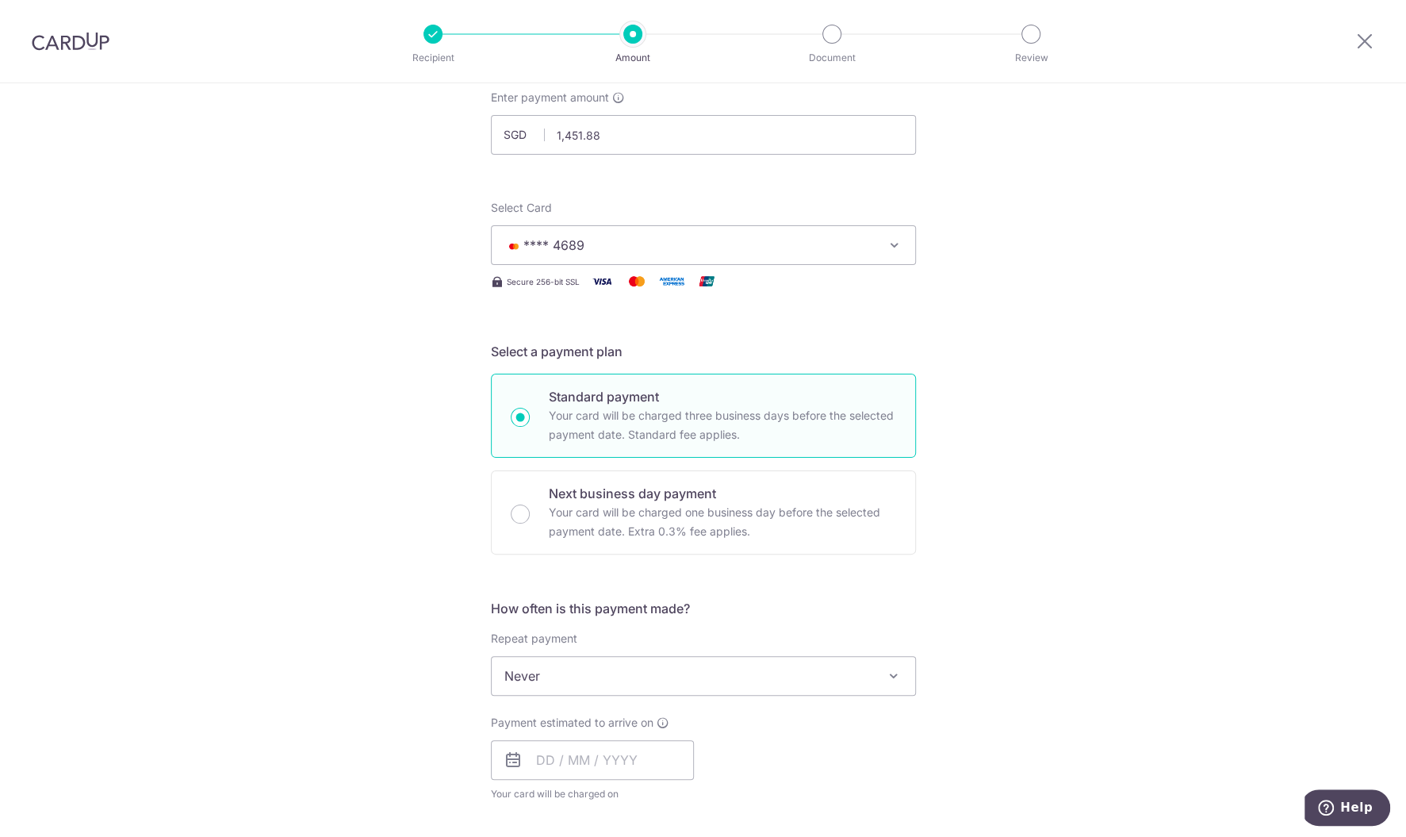
scroll to position [238, 0]
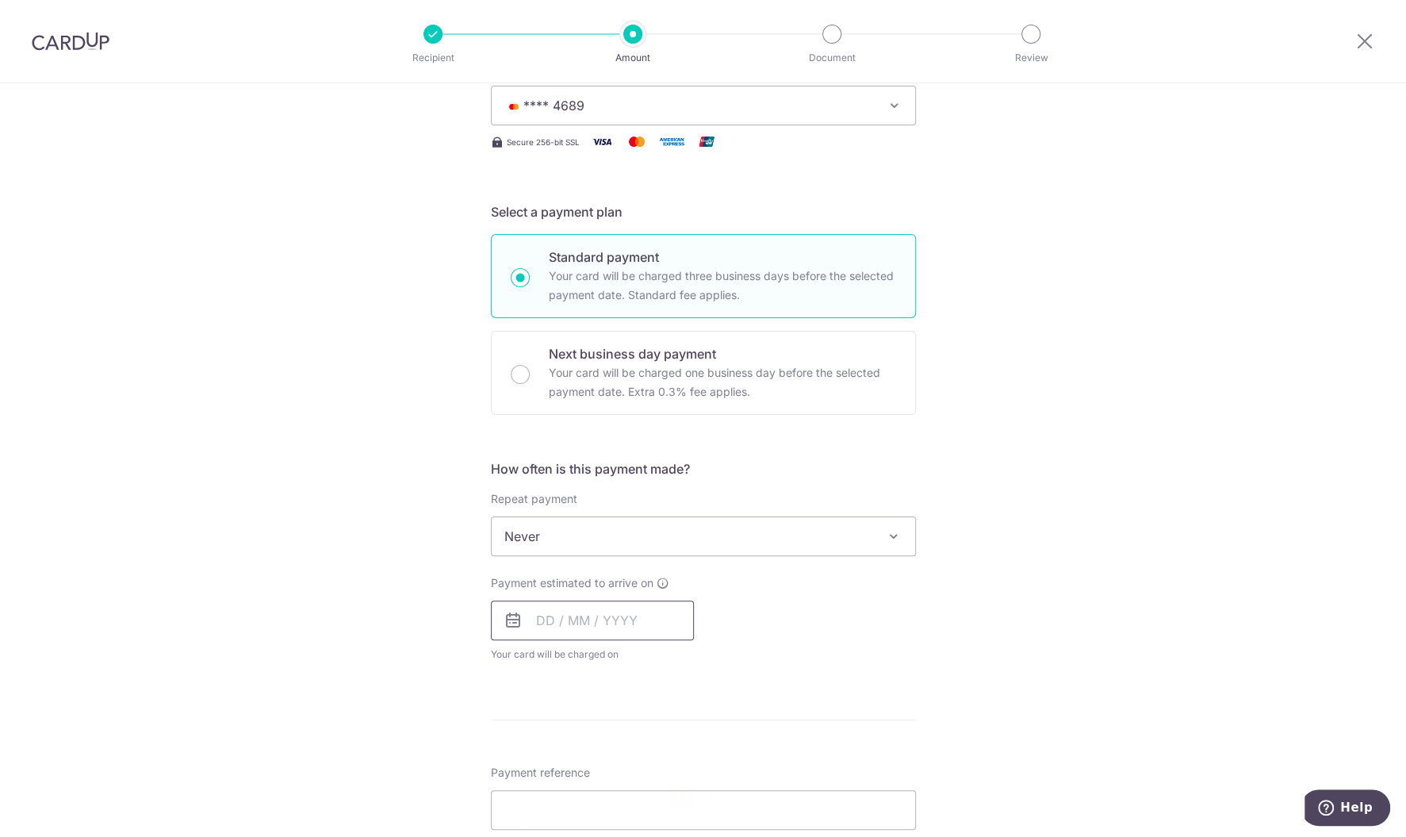
click at [610, 627] on input "text" at bounding box center [592, 620] width 203 height 40
click at [685, 792] on link "17" at bounding box center [681, 795] width 25 height 25
type input "17/10/2025"
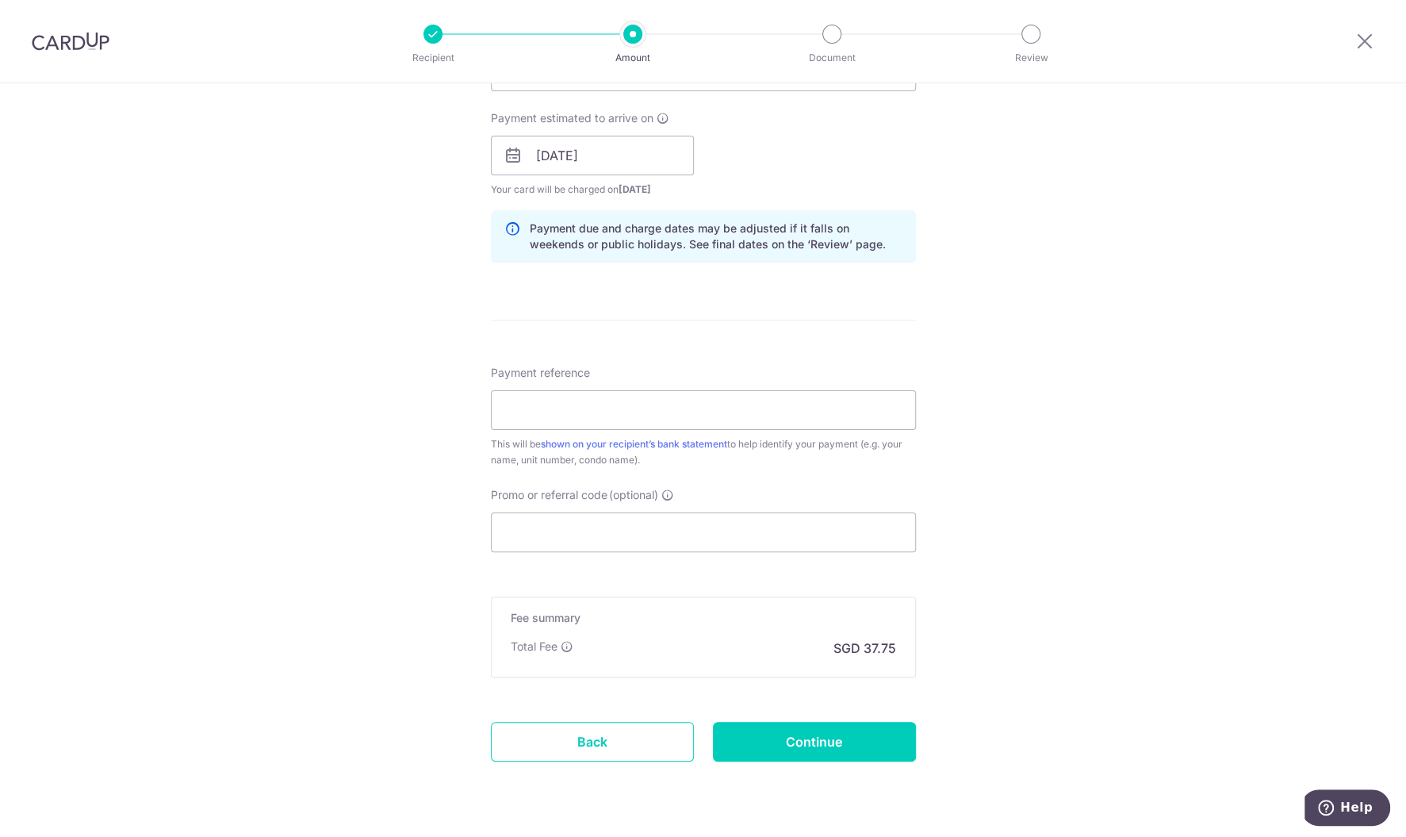
scroll to position [714, 0]
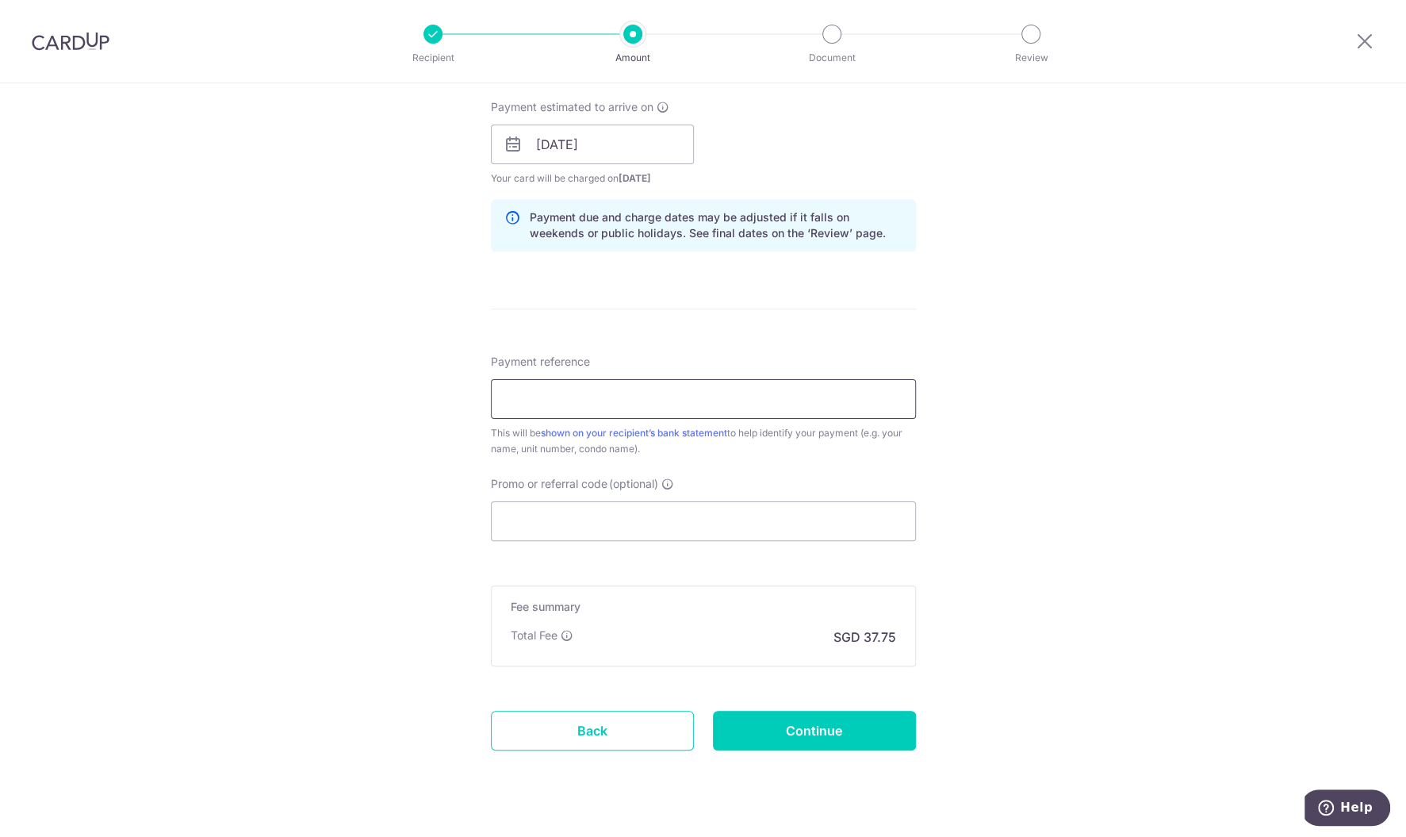
click at [624, 396] on input "Payment reference" at bounding box center [703, 399] width 425 height 40
type input "Block 50E 01-27"
click at [596, 511] on input "Promo or referral code (optional)" at bounding box center [703, 521] width 425 height 40
paste input "MCTAX25N"
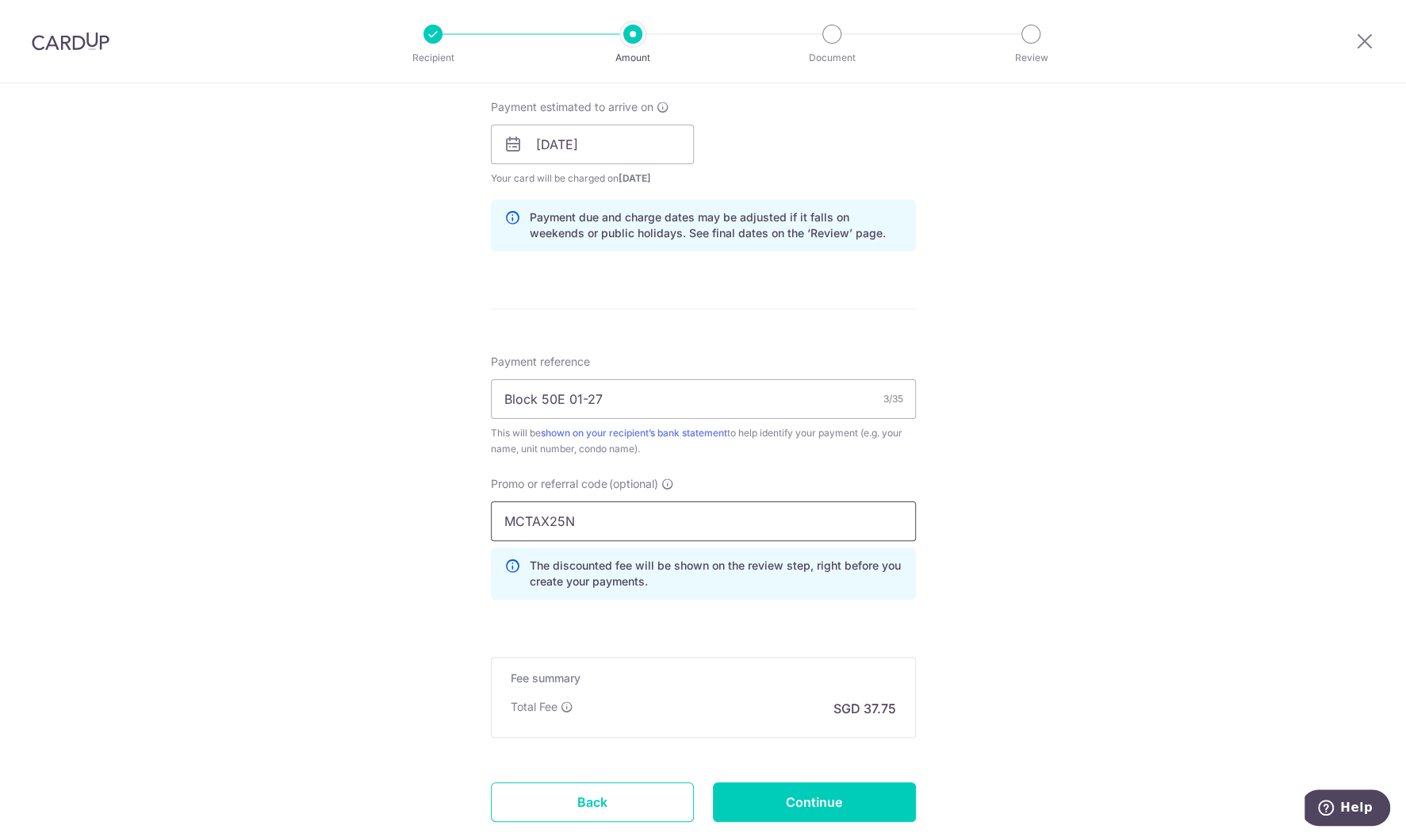
type input "MCTAX25N"
click at [1005, 499] on div "Tell us more about your payment Enter payment amount SGD 1,451.88 1451.88 Selec…" at bounding box center [703, 155] width 1406 height 1571
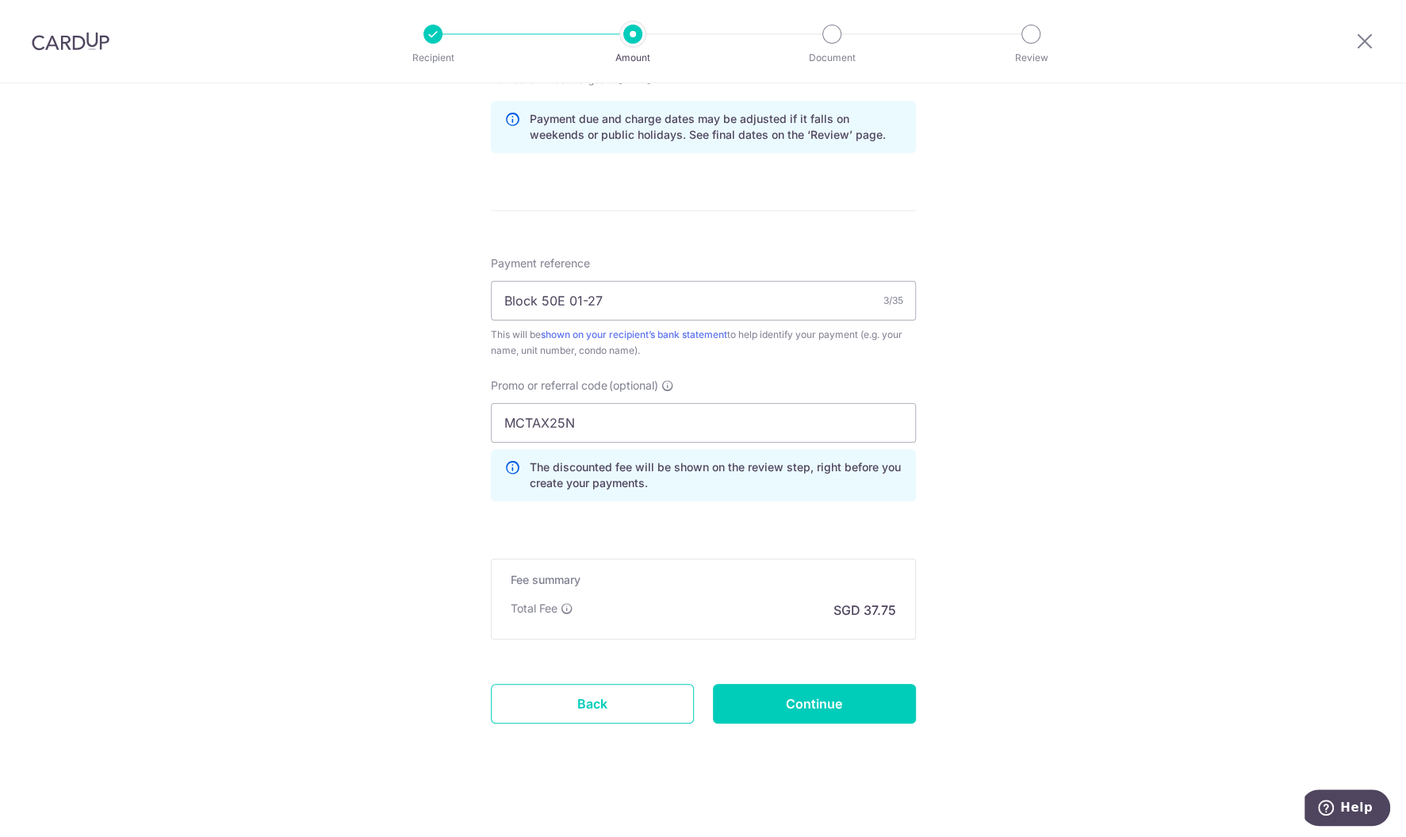
scroll to position [814, 0]
click at [848, 705] on input "Continue" at bounding box center [814, 702] width 203 height 40
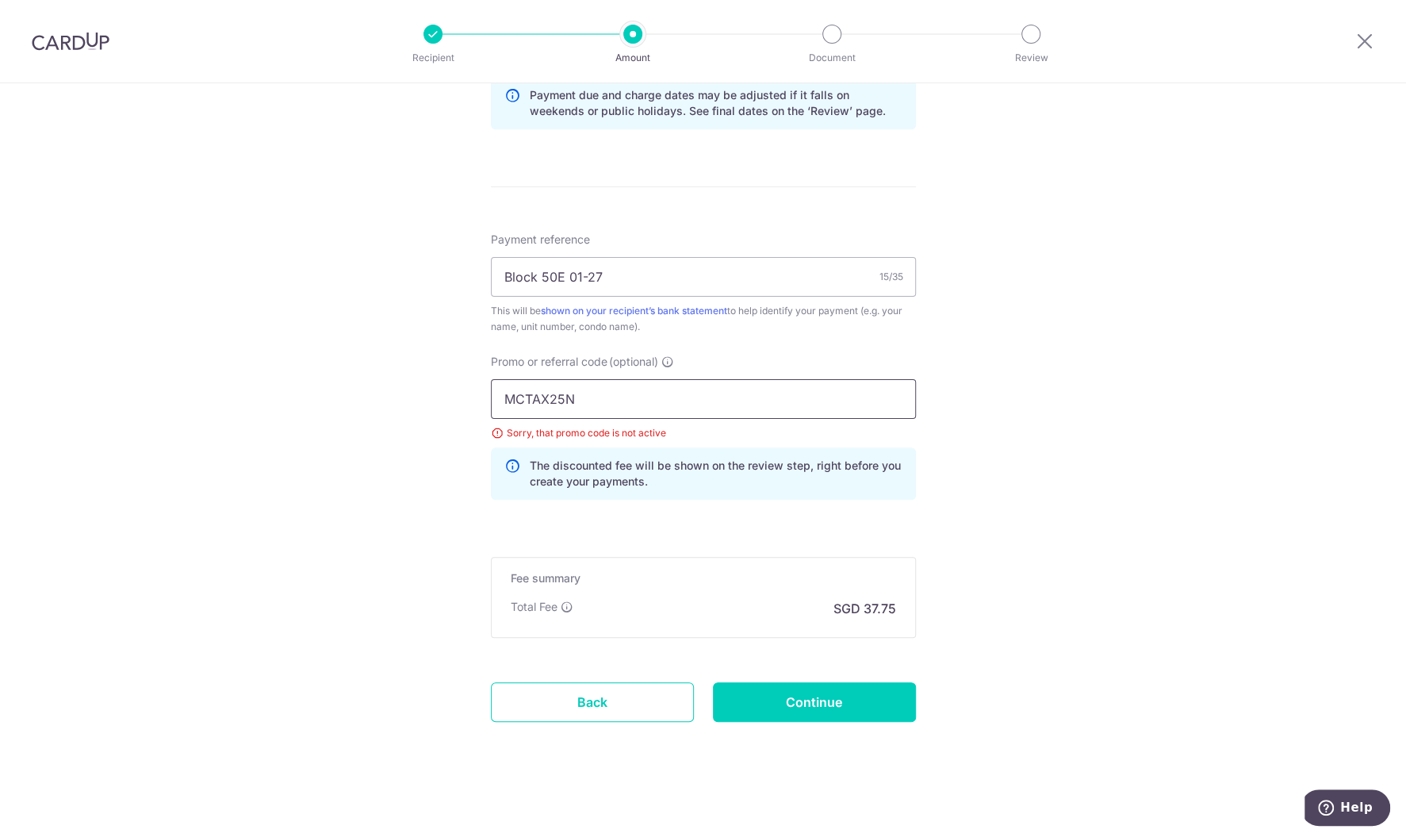
drag, startPoint x: 607, startPoint y: 400, endPoint x: 458, endPoint y: 380, distance: 150.5
click at [491, 380] on input "MCTAX25N" at bounding box center [703, 399] width 425 height 40
type input "off225"
drag, startPoint x: 1052, startPoint y: 565, endPoint x: 1030, endPoint y: 569, distance: 22.6
click at [1051, 564] on div "Tell us more about your payment Enter payment amount SGD 1,451.88 1451.88 Selec…" at bounding box center [703, 43] width 1406 height 1593
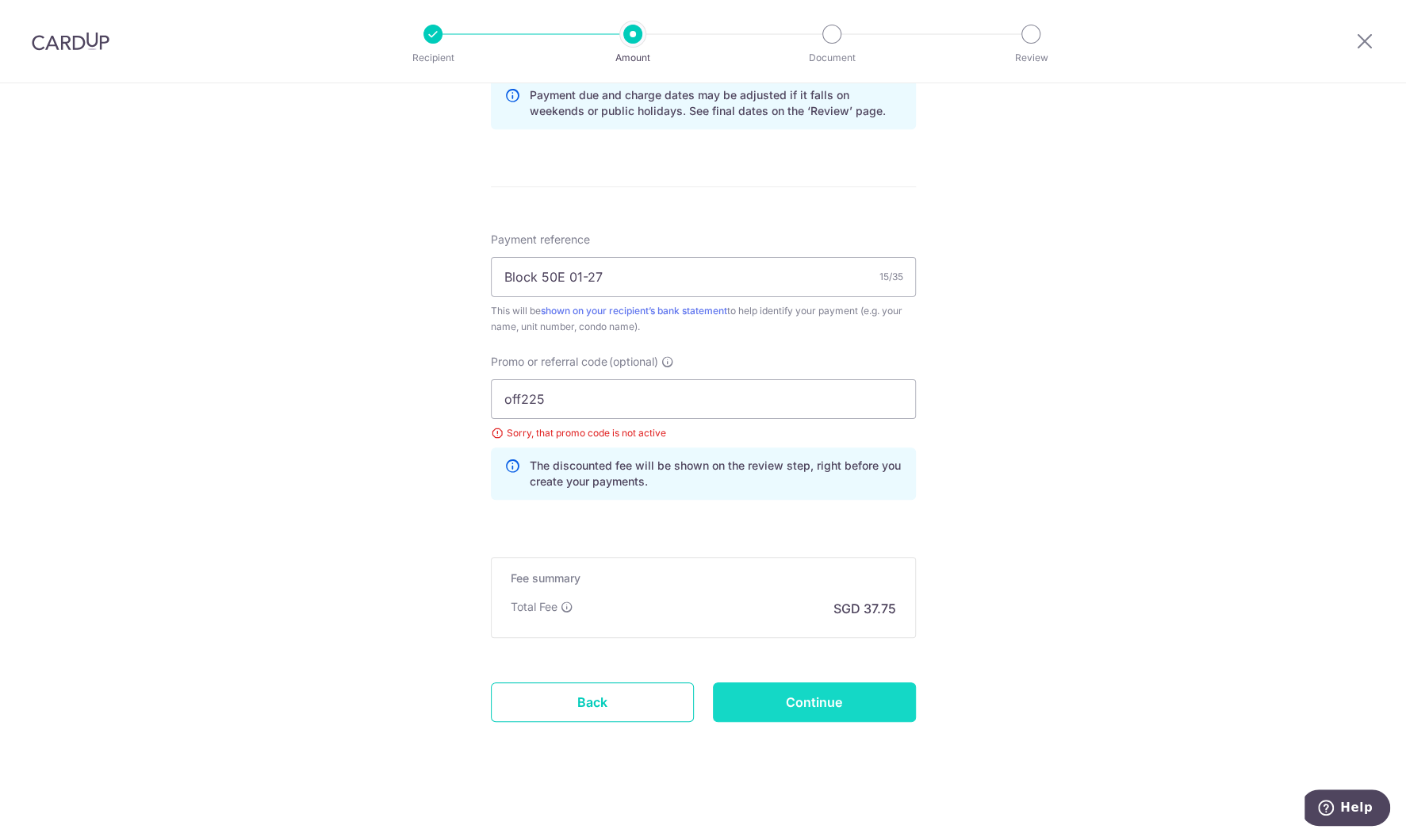
click at [846, 696] on input "Continue" at bounding box center [814, 702] width 203 height 40
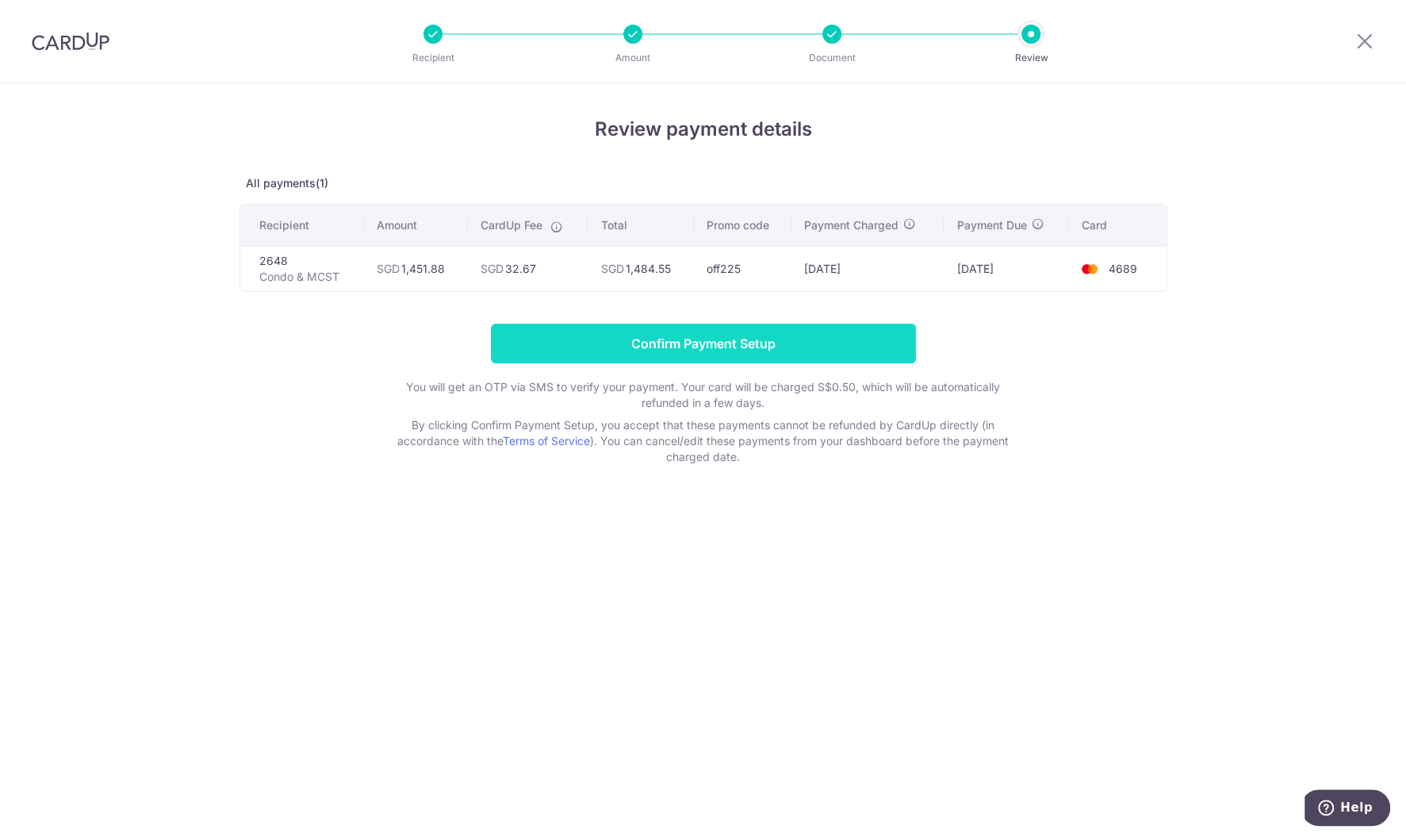
click at [682, 341] on input "Confirm Payment Setup" at bounding box center [703, 344] width 425 height 40
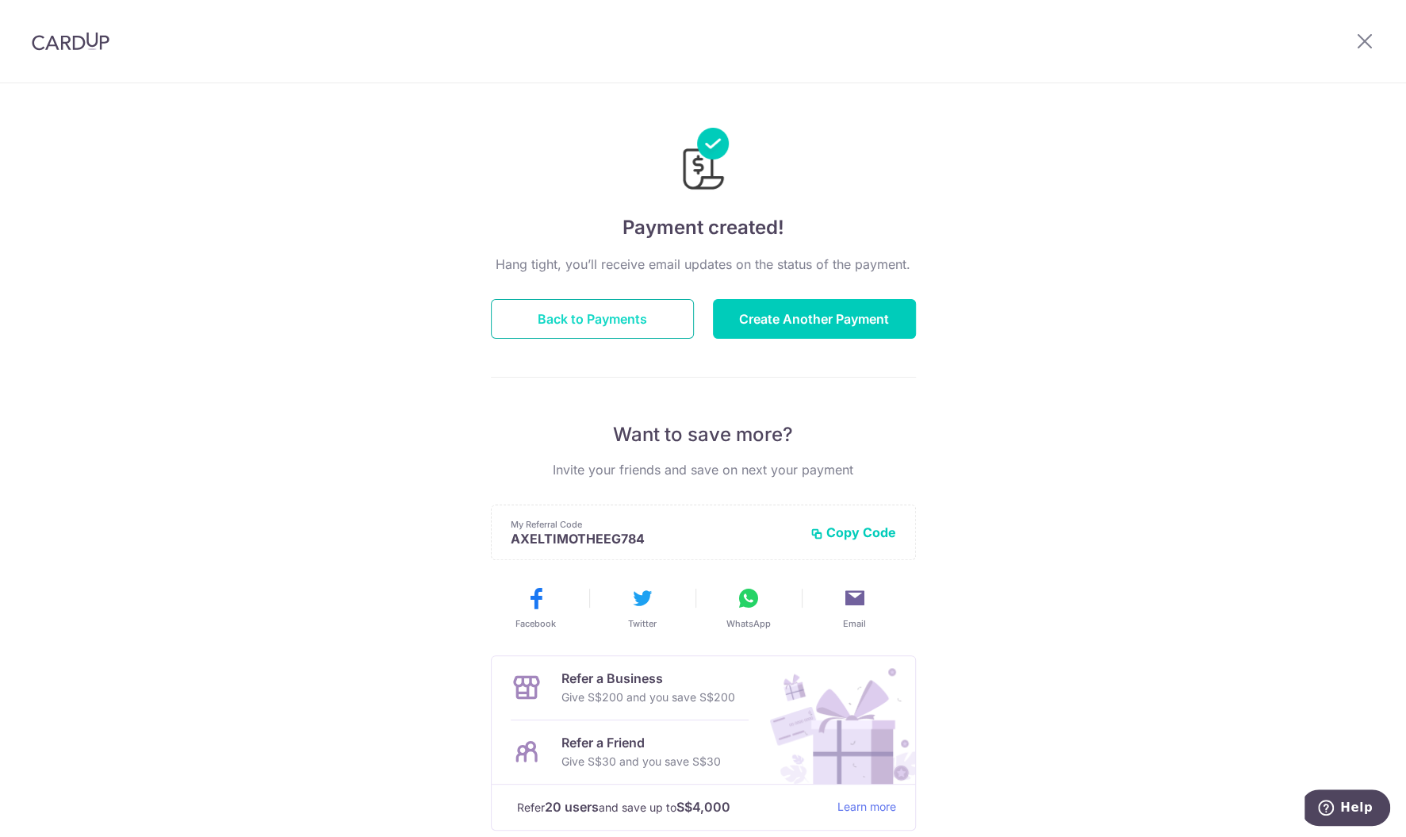
click at [657, 326] on button "Back to Payments" at bounding box center [592, 319] width 203 height 40
